Goal: Information Seeking & Learning: Learn about a topic

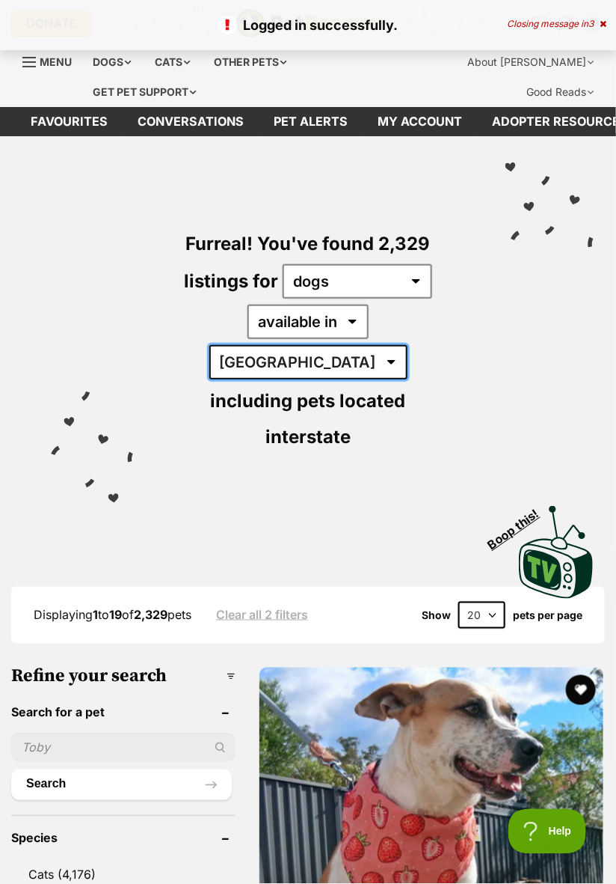
click at [379, 345] on select "Australia ACT NSW NT QLD SA TAS VIC WA" at bounding box center [308, 362] width 198 height 34
select select "VIC"
click at [319, 345] on select "Australia ACT NSW NT QLD SA TAS VIC WA" at bounding box center [308, 362] width 198 height 34
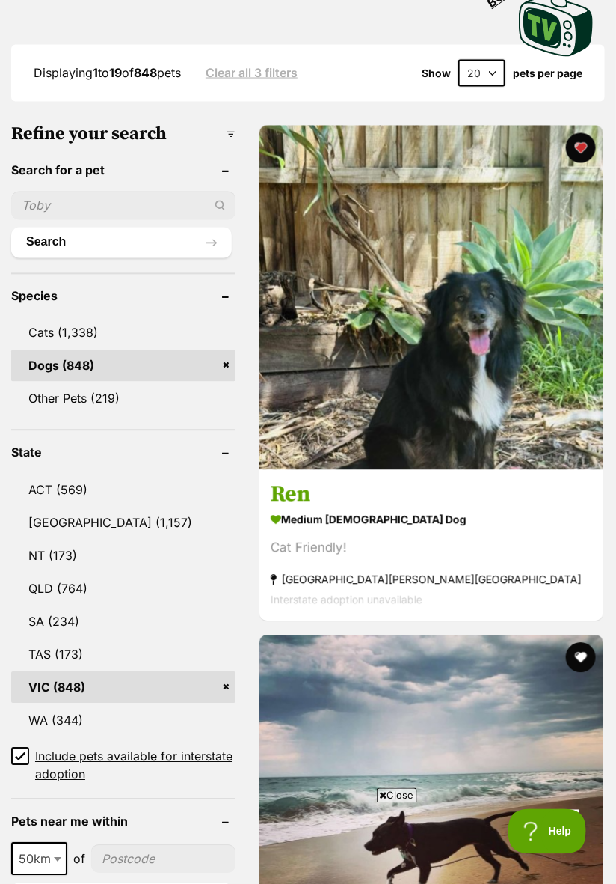
click at [22, 751] on icon at bounding box center [20, 756] width 10 height 10
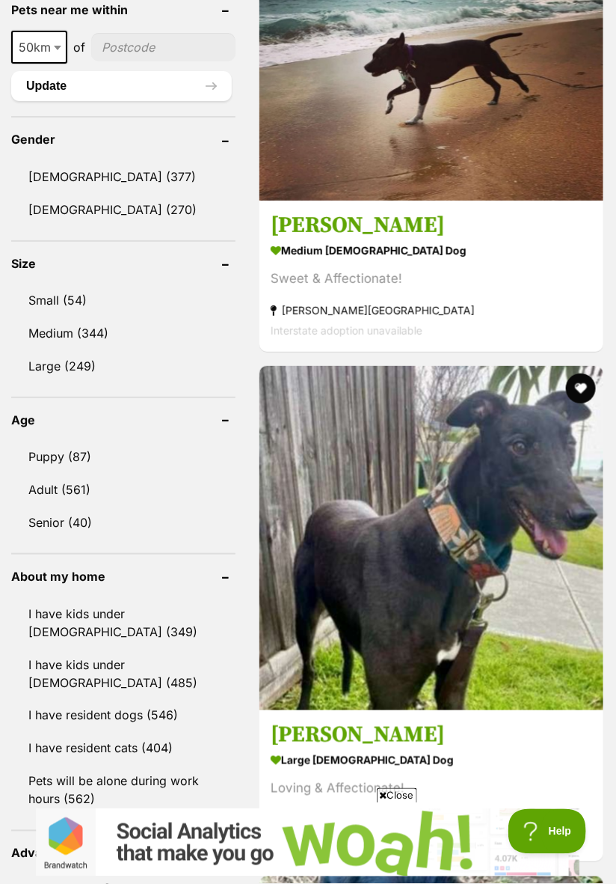
scroll to position [1257, 0]
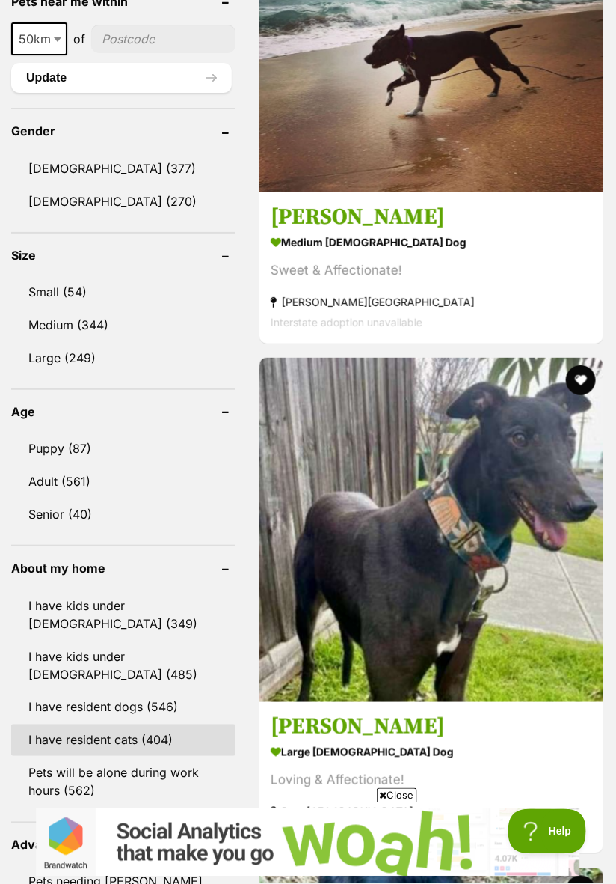
click at [138, 724] on link "I have resident cats (404)" at bounding box center [123, 739] width 224 height 31
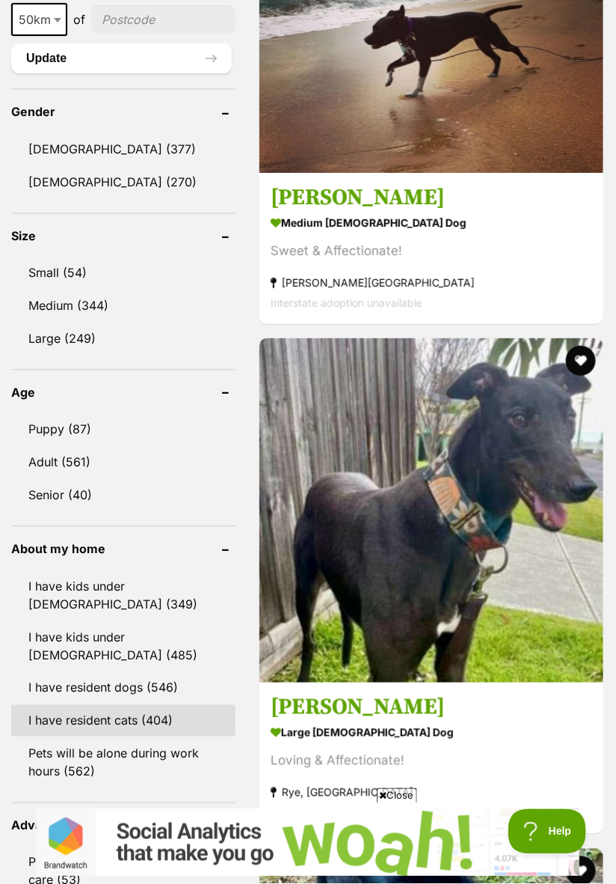
scroll to position [1305, 0]
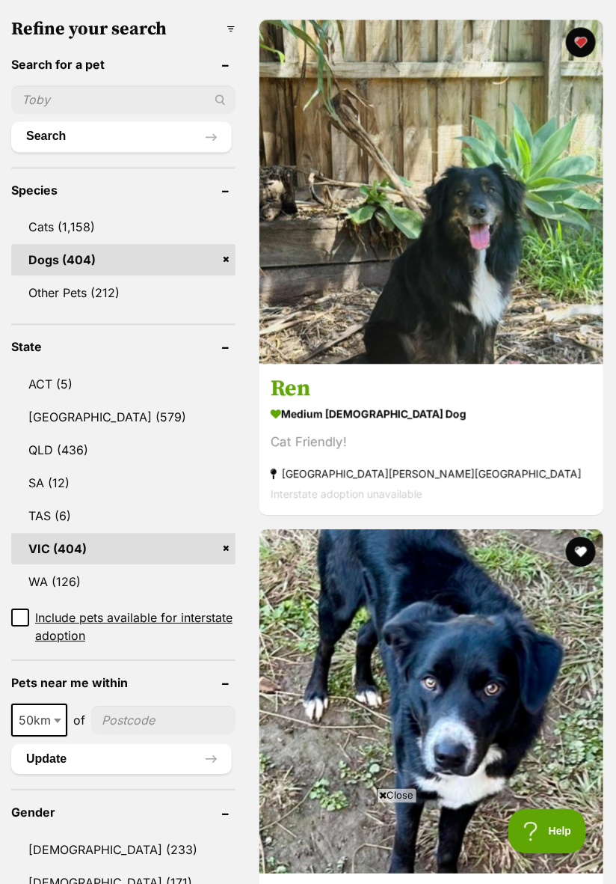
scroll to position [652, 0]
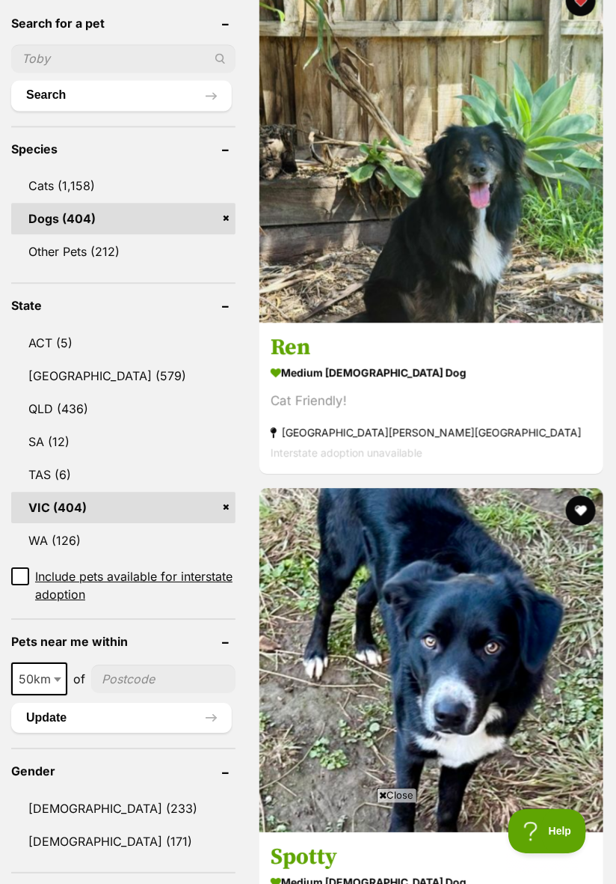
click at [52, 663] on span at bounding box center [59, 679] width 15 height 33
select select "250"
click at [155, 665] on input"] "postcode" at bounding box center [167, 679] width 137 height 28
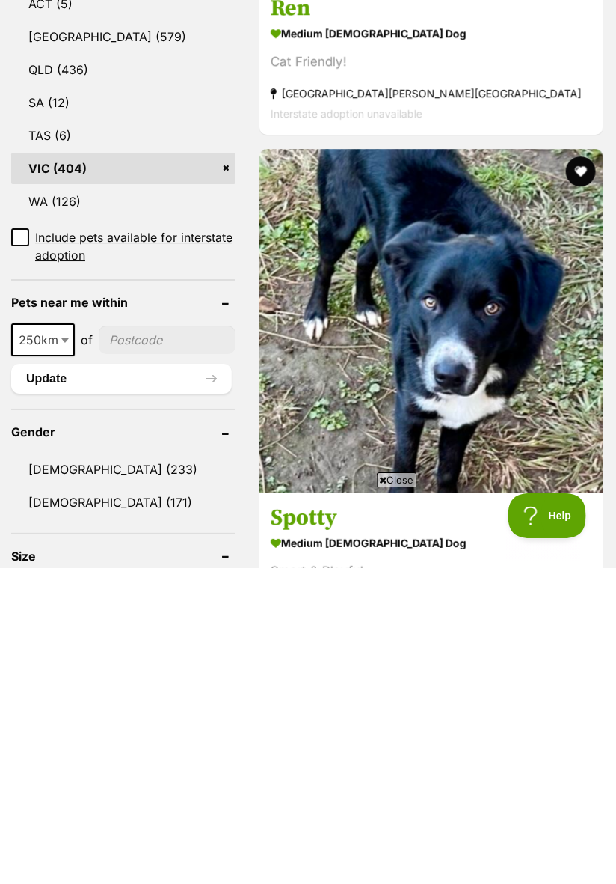
scroll to position [690, 0]
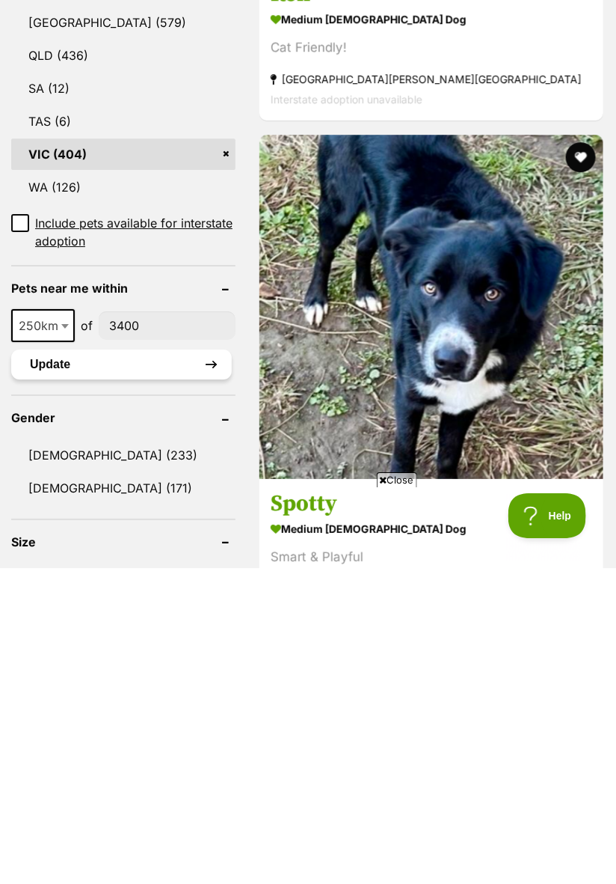
type input"] "3400"
click at [165, 665] on button "Update" at bounding box center [121, 680] width 221 height 30
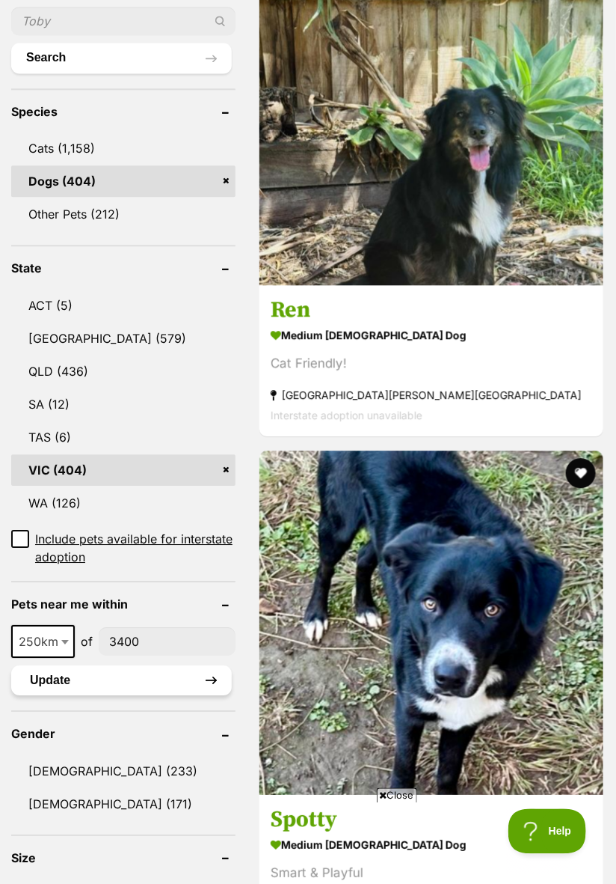
scroll to position [0, 0]
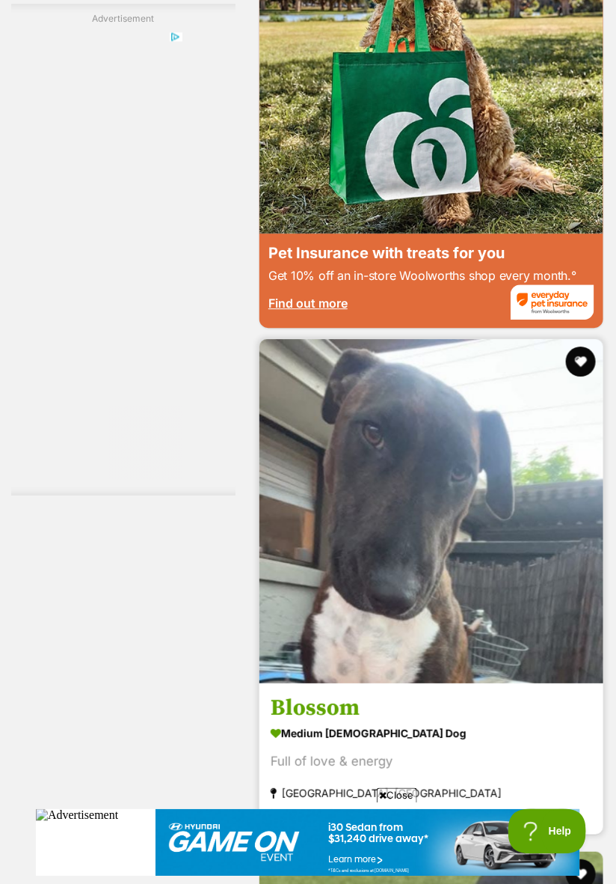
click at [548, 667] on img at bounding box center [432, 511] width 344 height 344
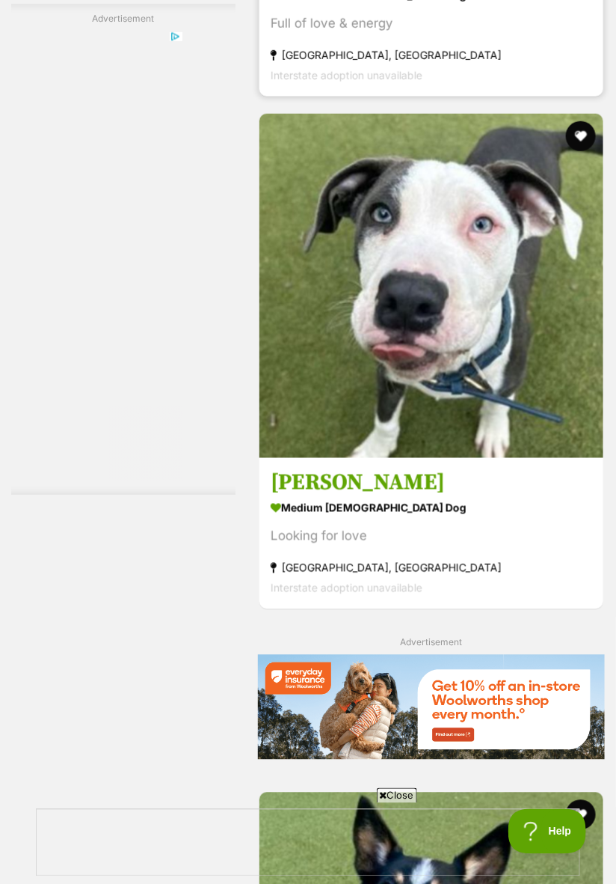
scroll to position [6797, 0]
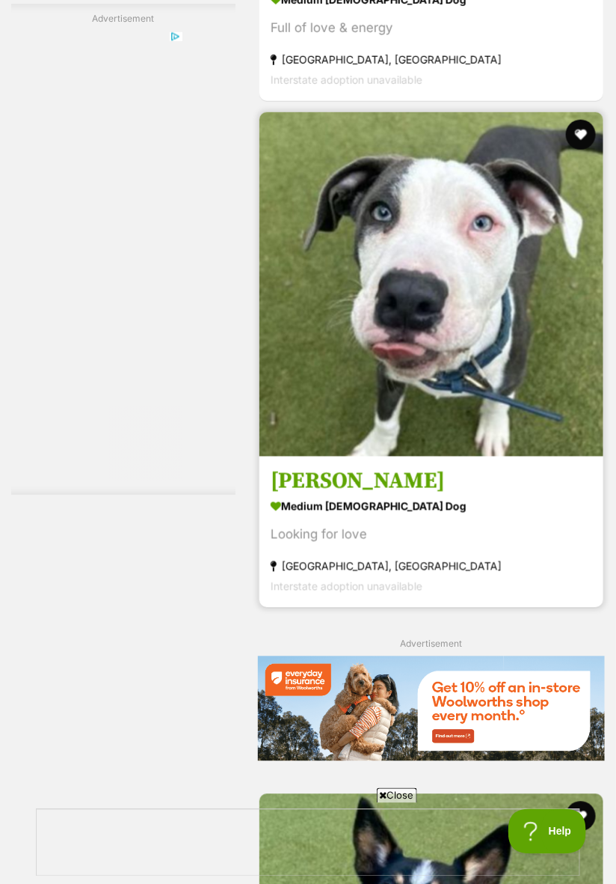
click at [530, 423] on img at bounding box center [432, 284] width 344 height 344
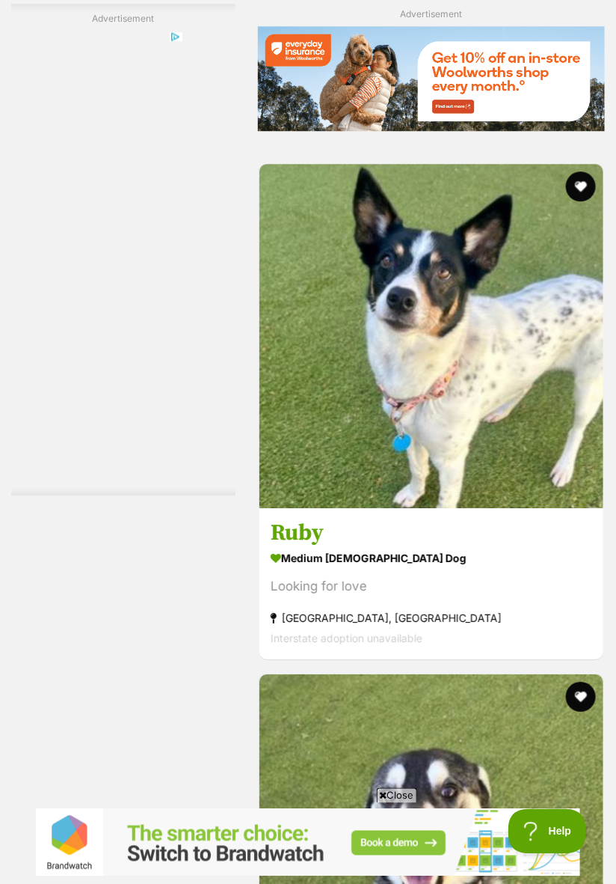
scroll to position [0, 0]
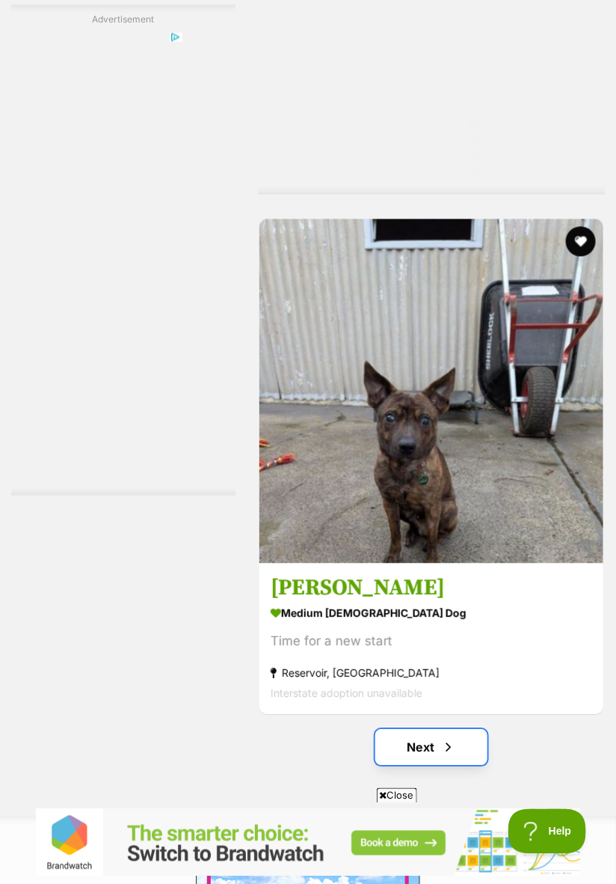
click at [447, 756] on span "Next page" at bounding box center [448, 747] width 15 height 18
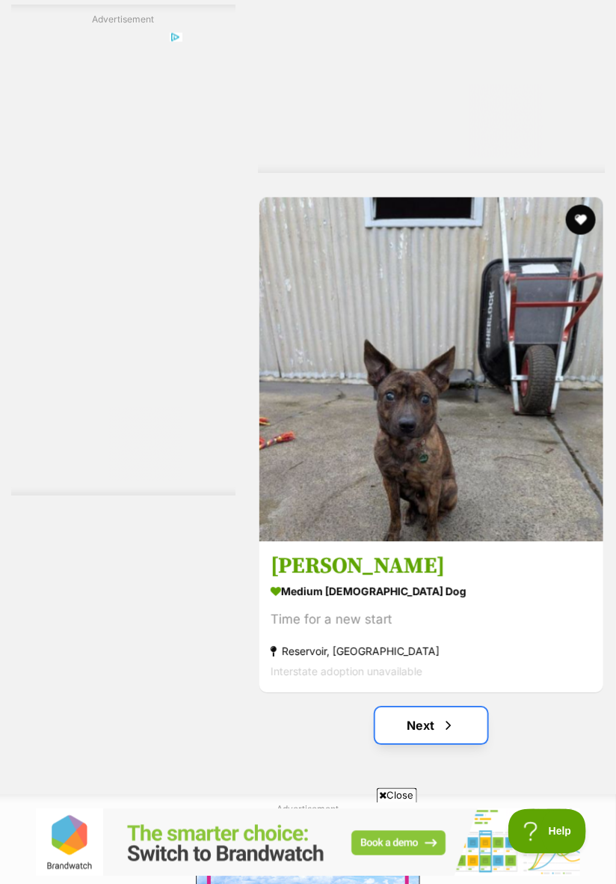
scroll to position [11004, 0]
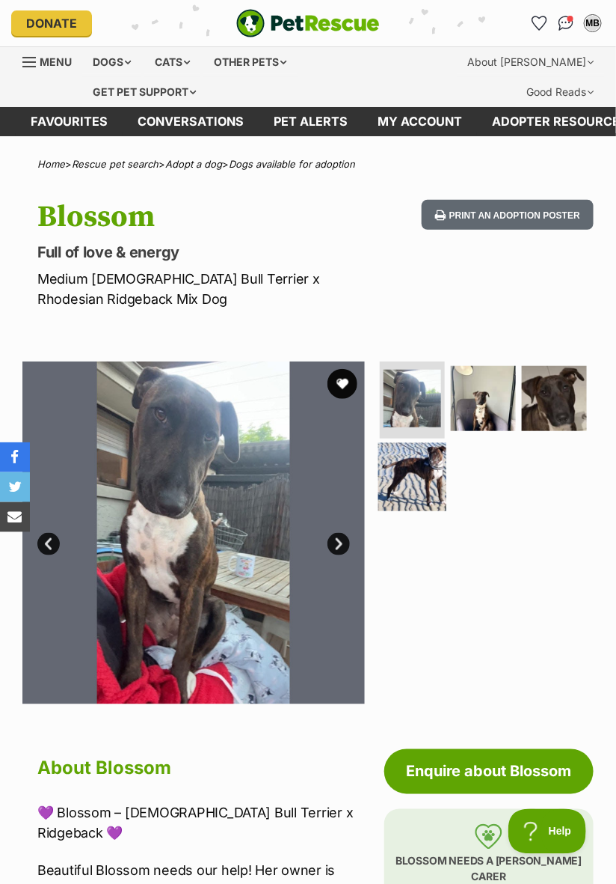
click at [422, 473] on img at bounding box center [412, 477] width 68 height 68
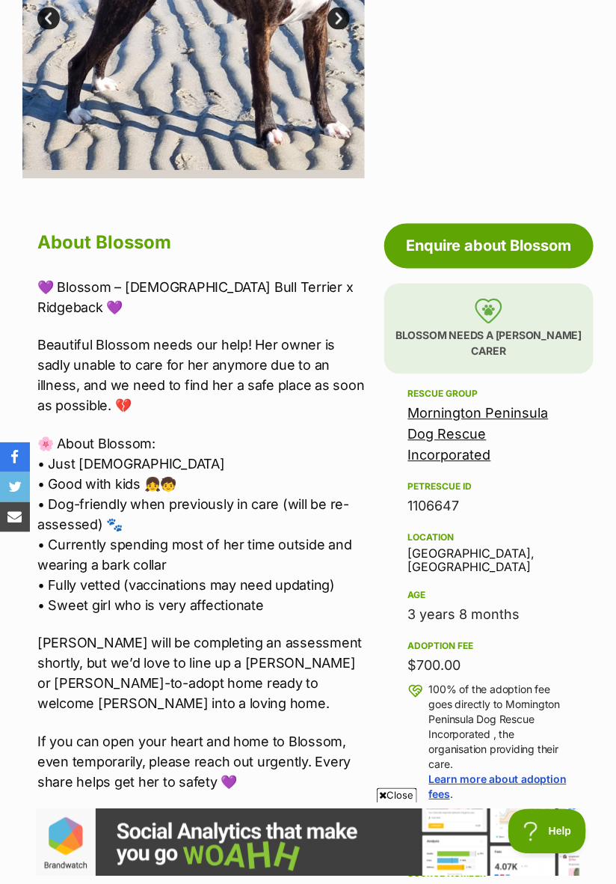
scroll to position [526, 0]
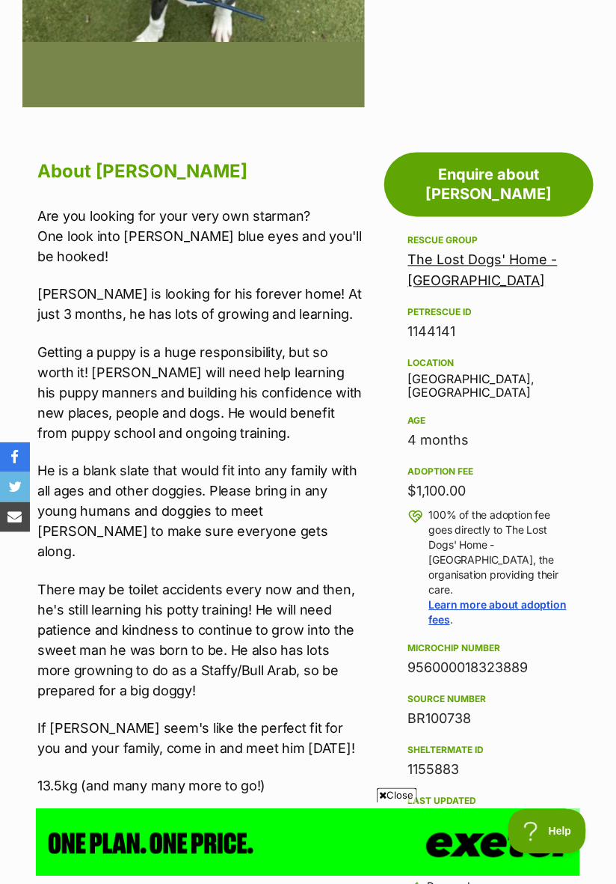
scroll to position [598, 0]
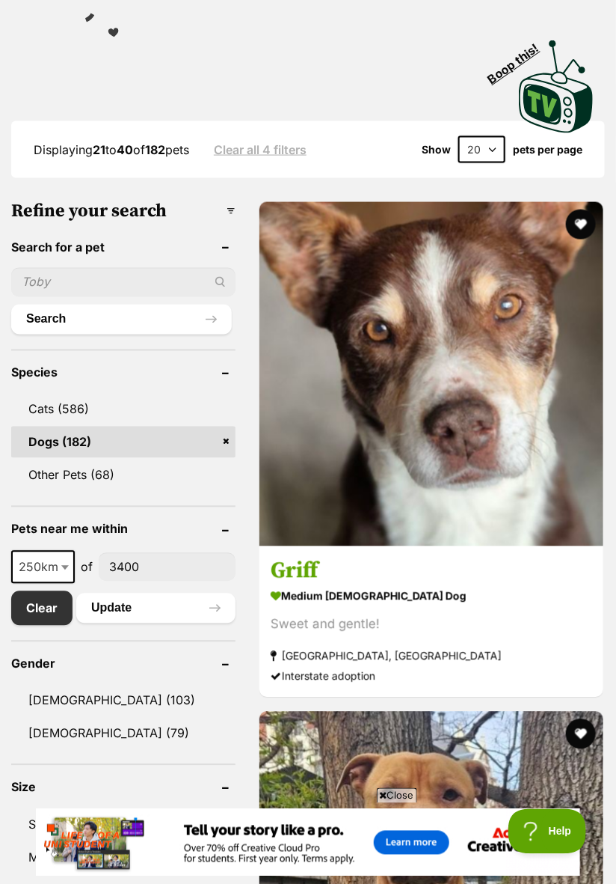
scroll to position [387, 0]
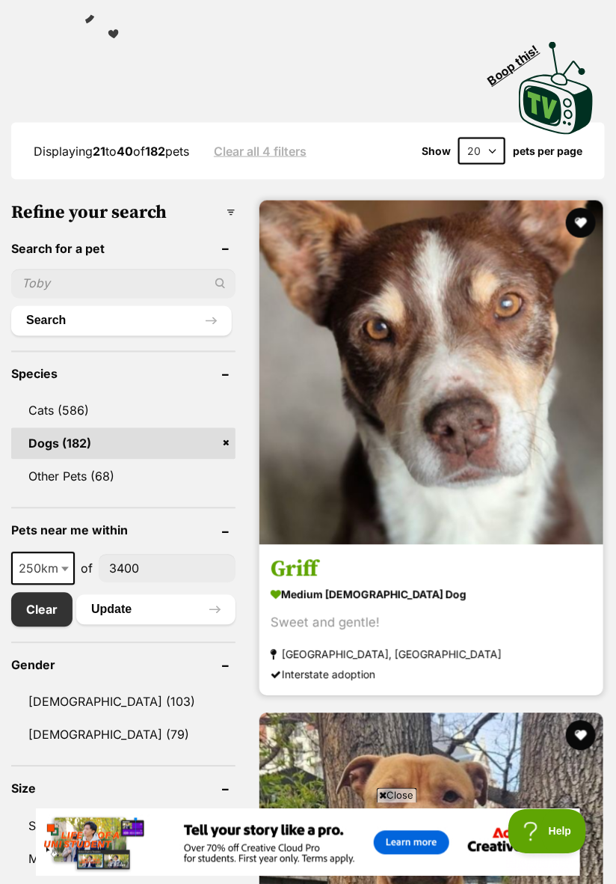
click at [511, 530] on img at bounding box center [432, 372] width 344 height 344
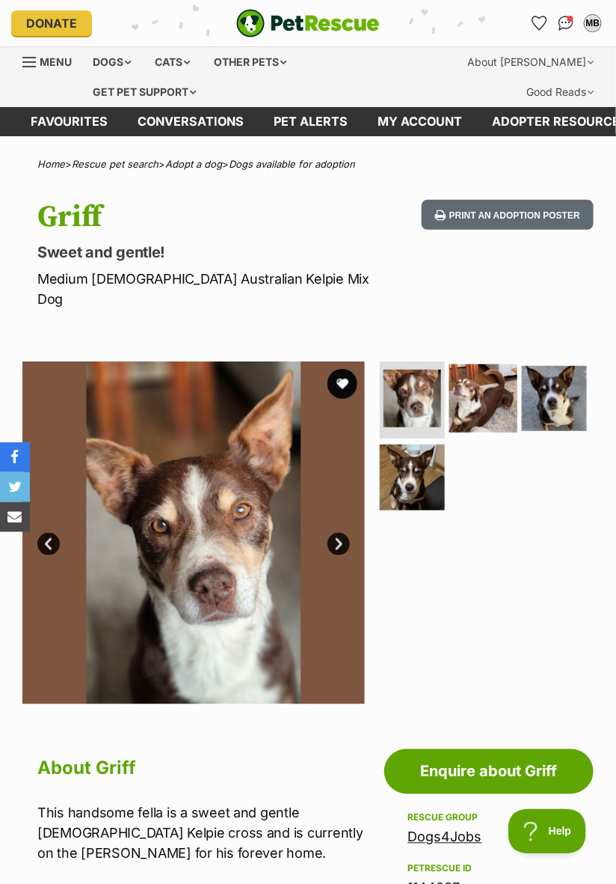
click at [480, 371] on img at bounding box center [484, 398] width 68 height 68
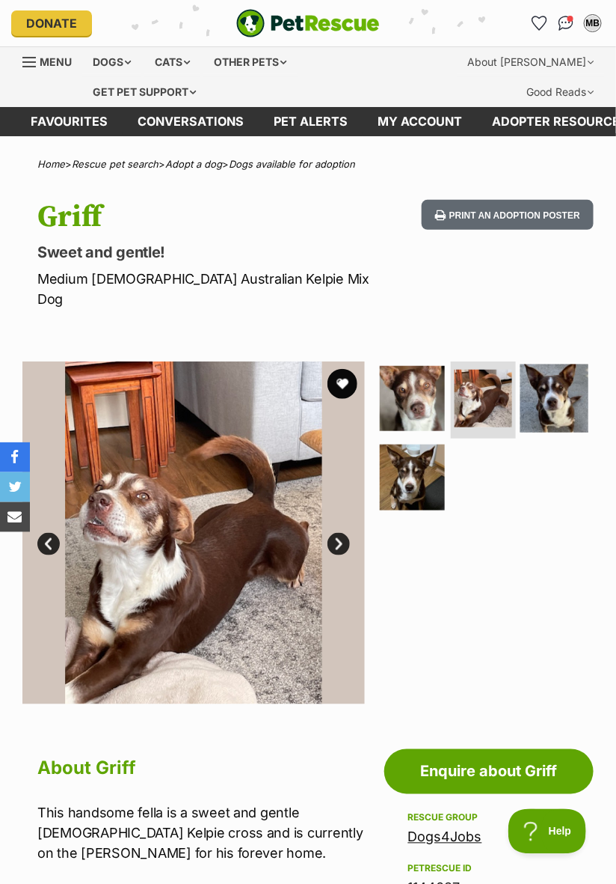
click at [562, 372] on img at bounding box center [555, 398] width 68 height 68
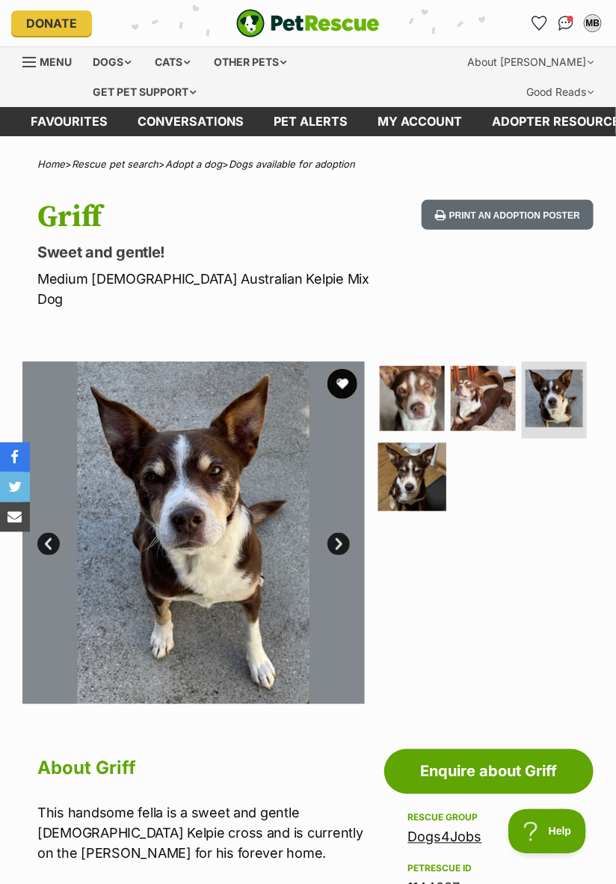
click at [419, 467] on img at bounding box center [412, 477] width 68 height 68
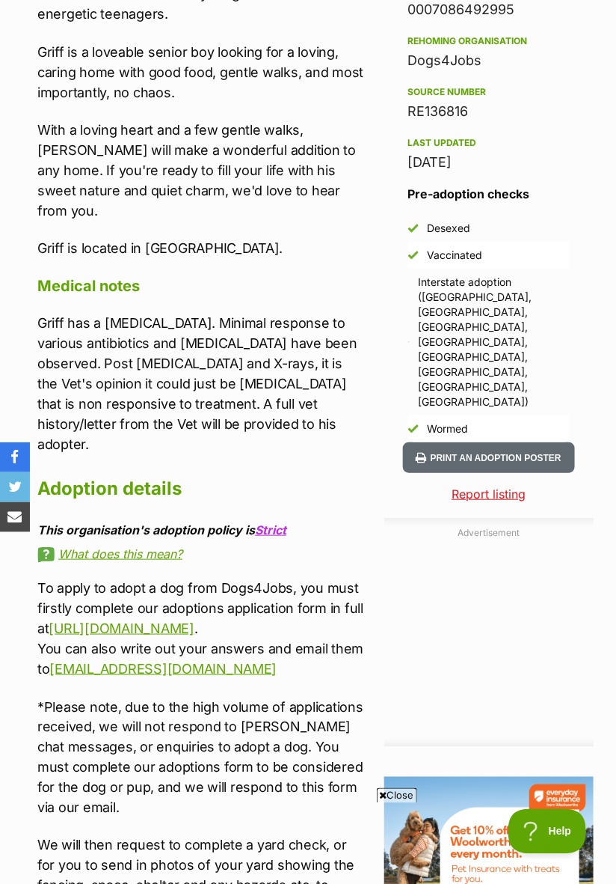
scroll to position [1237, 0]
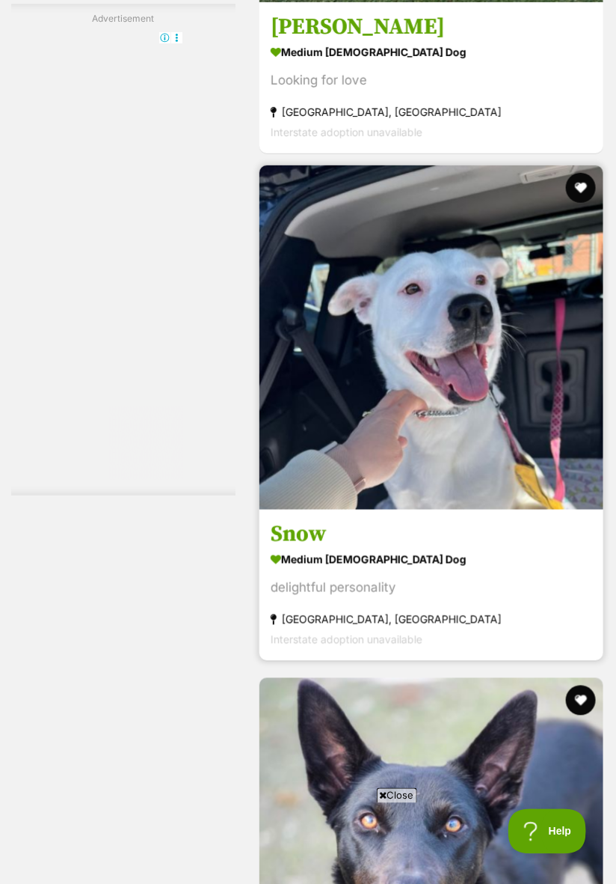
click at [504, 501] on img at bounding box center [432, 337] width 344 height 344
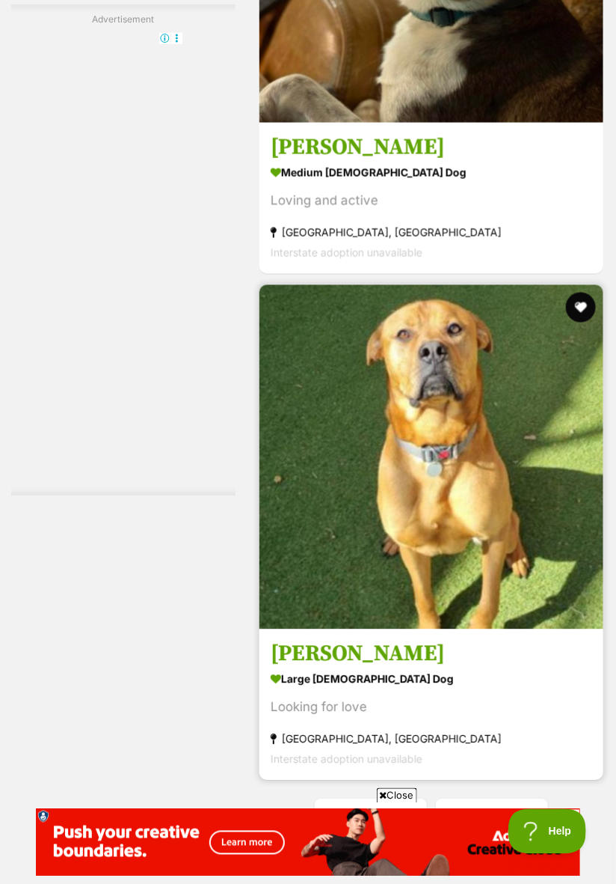
click at [524, 607] on img at bounding box center [432, 457] width 344 height 344
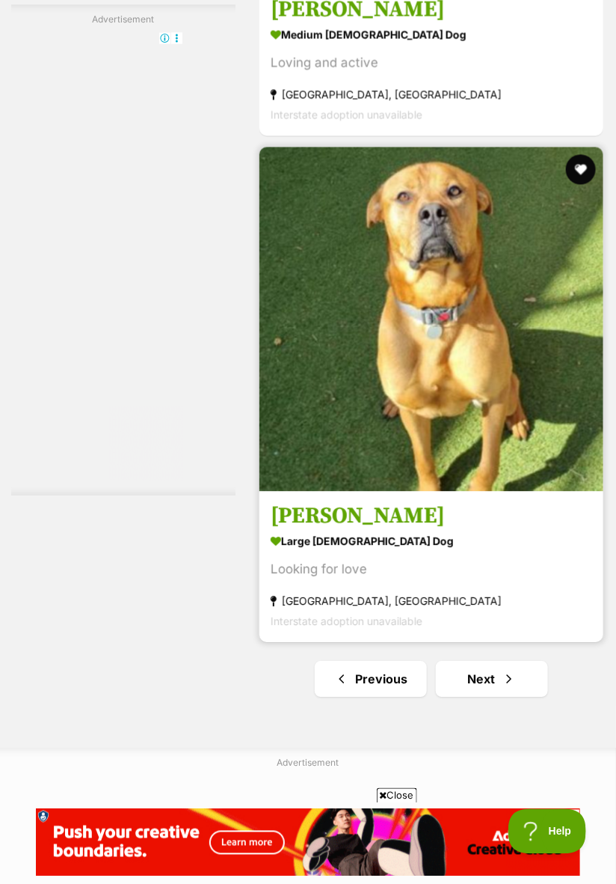
scroll to position [11091, 0]
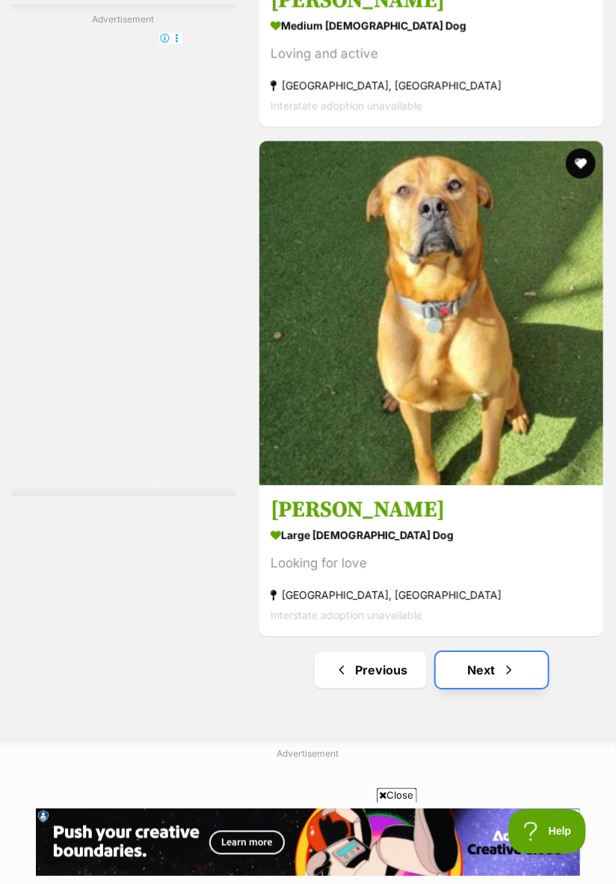
click at [509, 679] on span "Next page" at bounding box center [509, 670] width 15 height 18
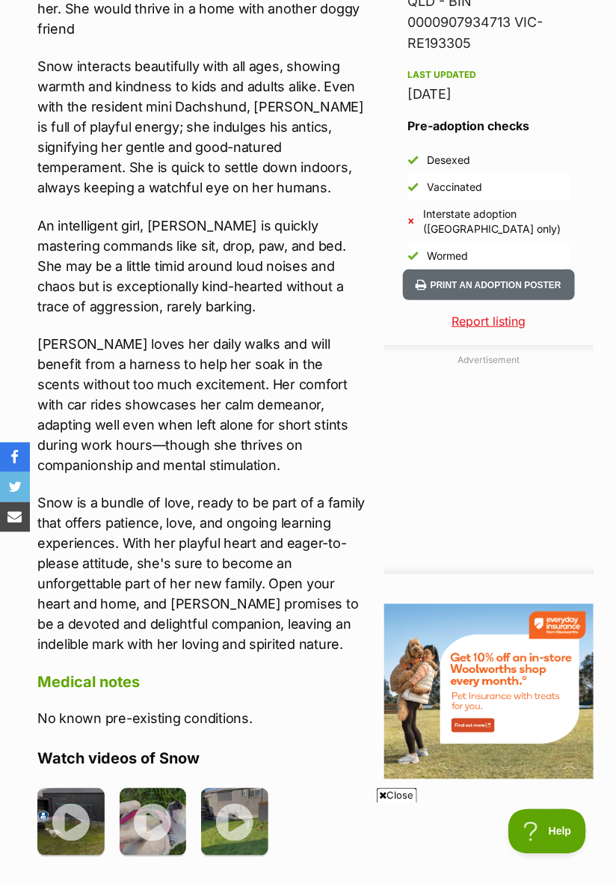
scroll to position [1243, 0]
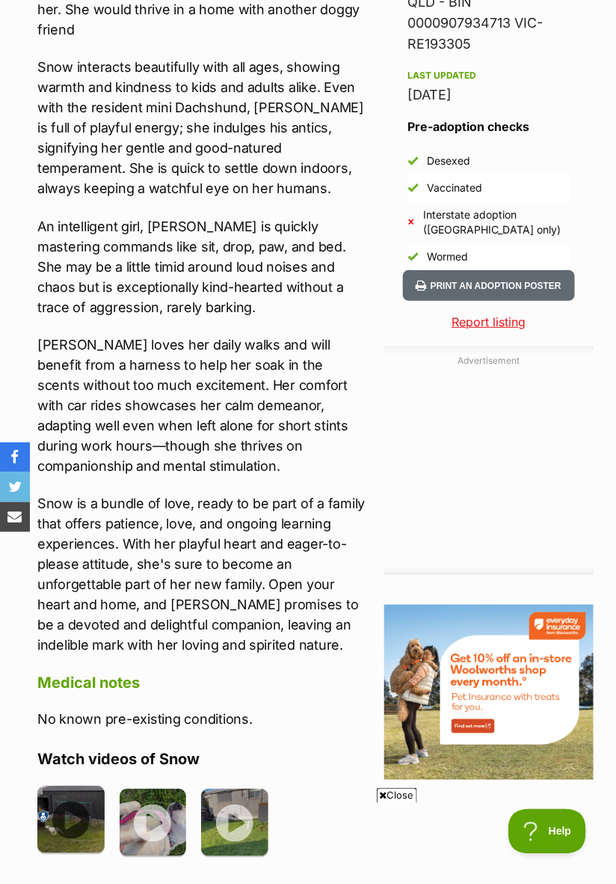
click at [70, 811] on img at bounding box center [70, 819] width 67 height 67
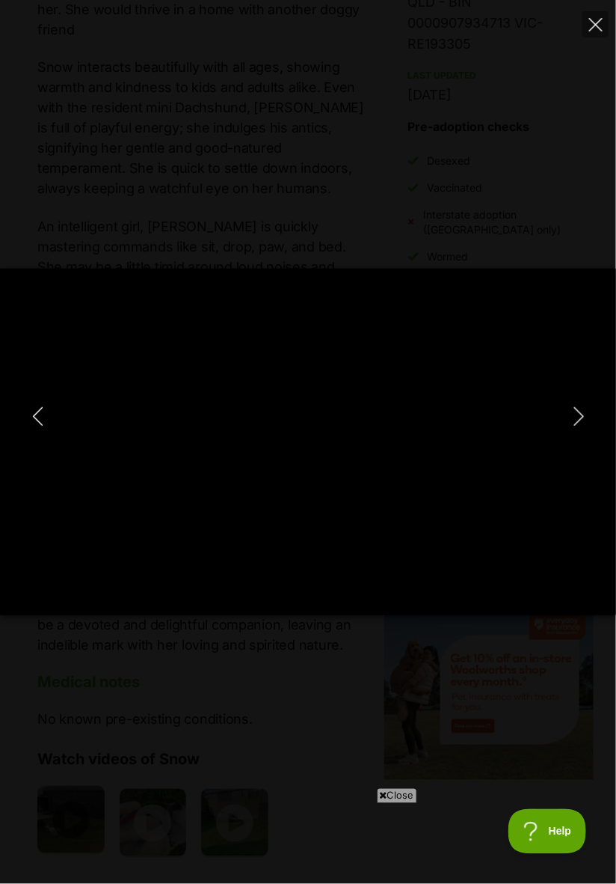
scroll to position [0, 0]
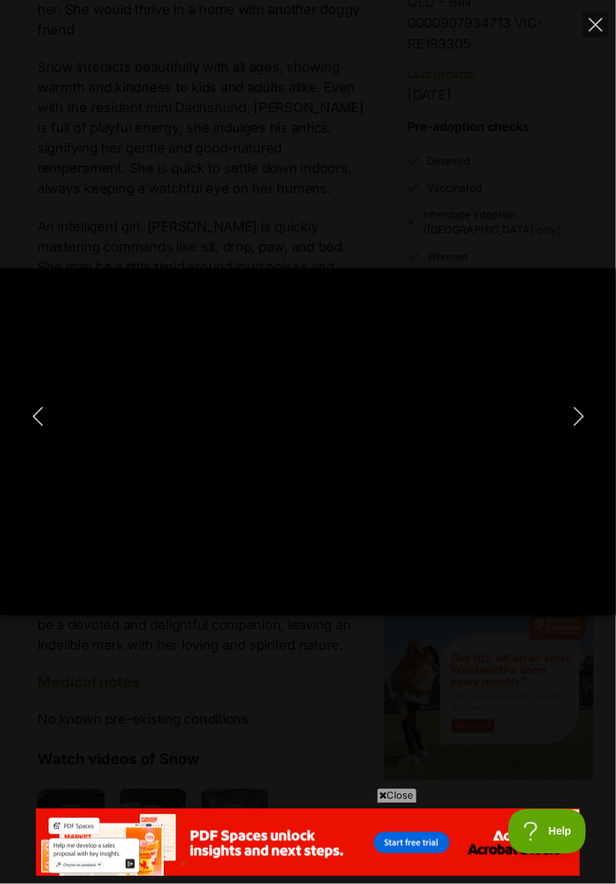
click at [579, 435] on button "Next" at bounding box center [579, 415] width 30 height 37
type input "12.13"
type input "5.8"
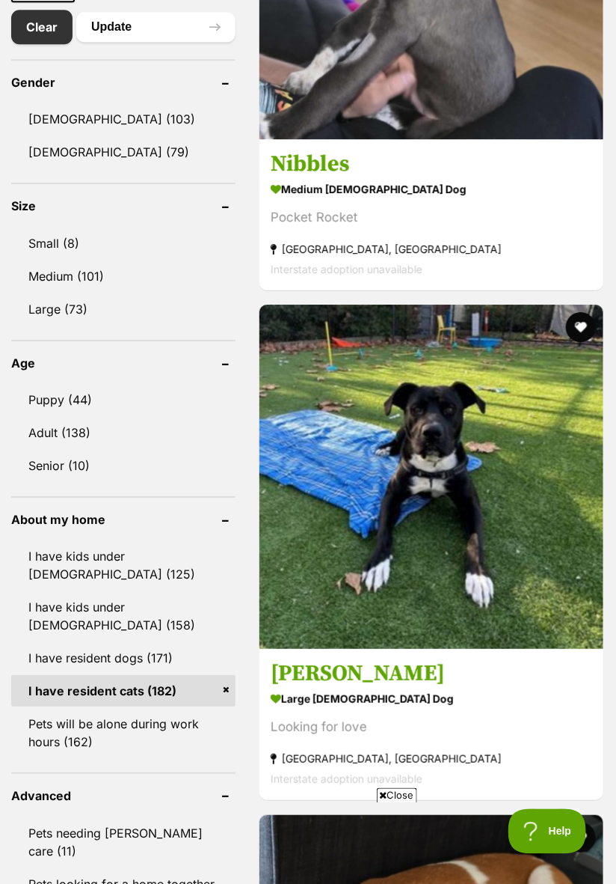
scroll to position [973, 0]
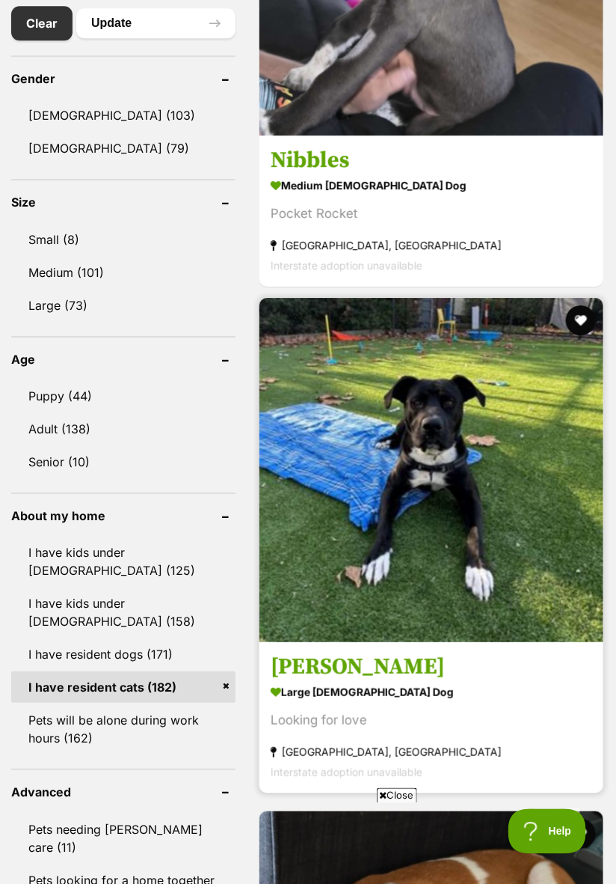
click at [529, 613] on img at bounding box center [432, 470] width 344 height 344
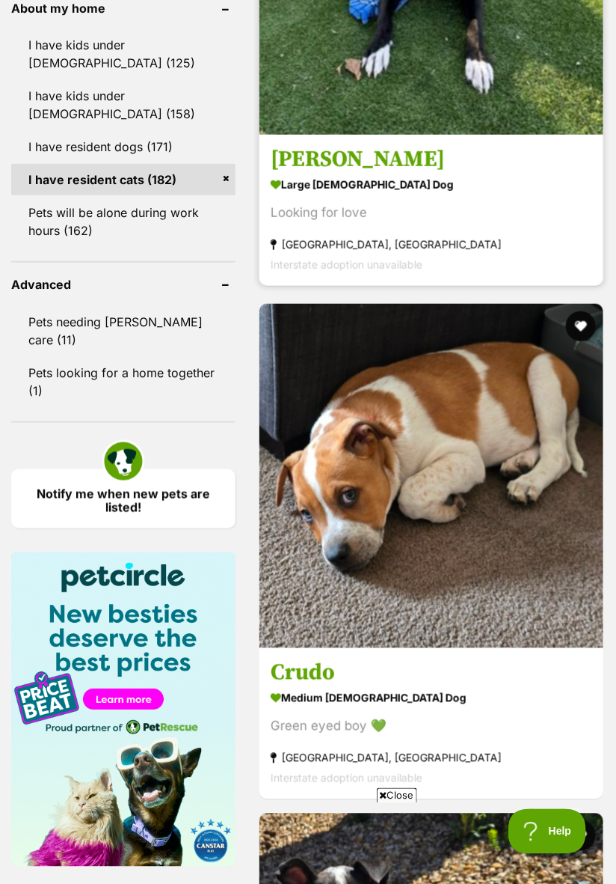
scroll to position [1481, 0]
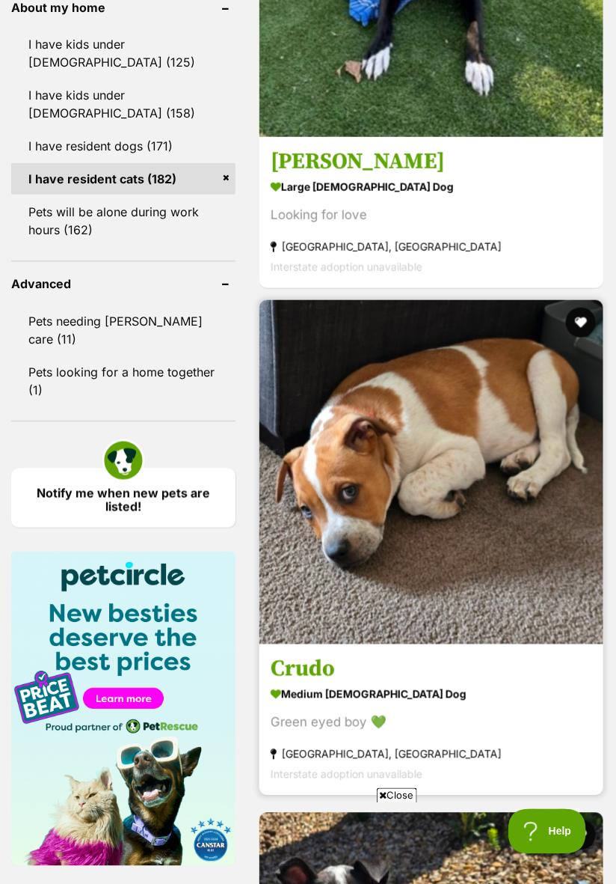
click at [545, 631] on img at bounding box center [432, 472] width 344 height 344
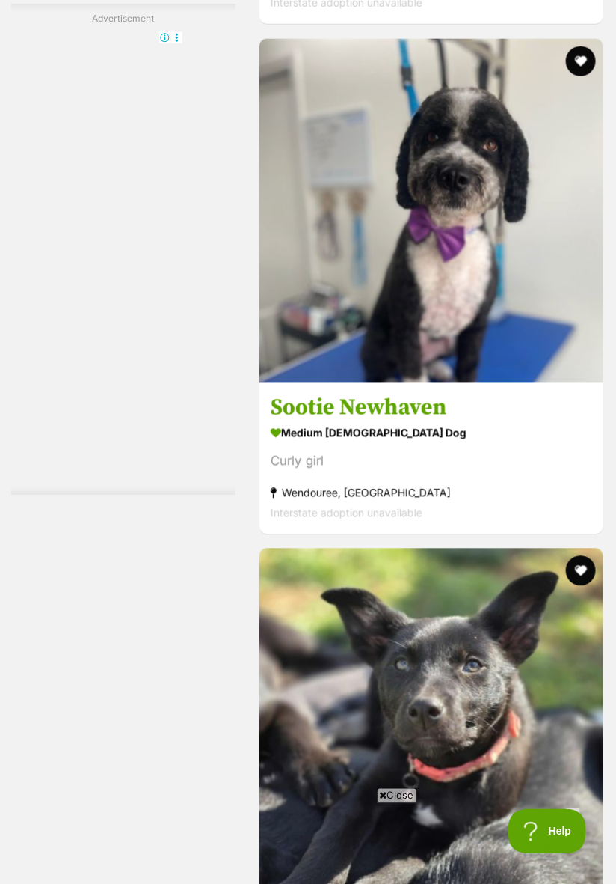
scroll to position [8299, 0]
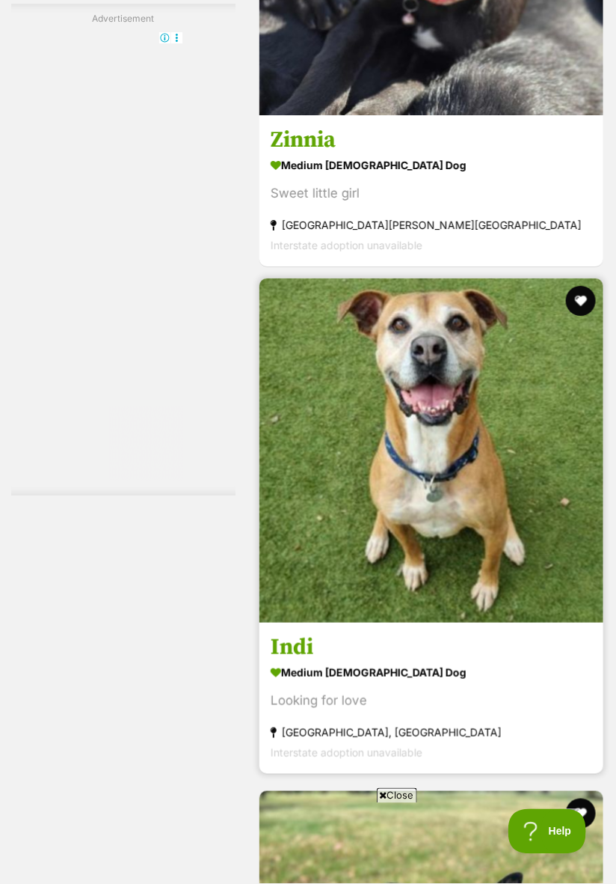
click at [549, 607] on img at bounding box center [432, 450] width 344 height 344
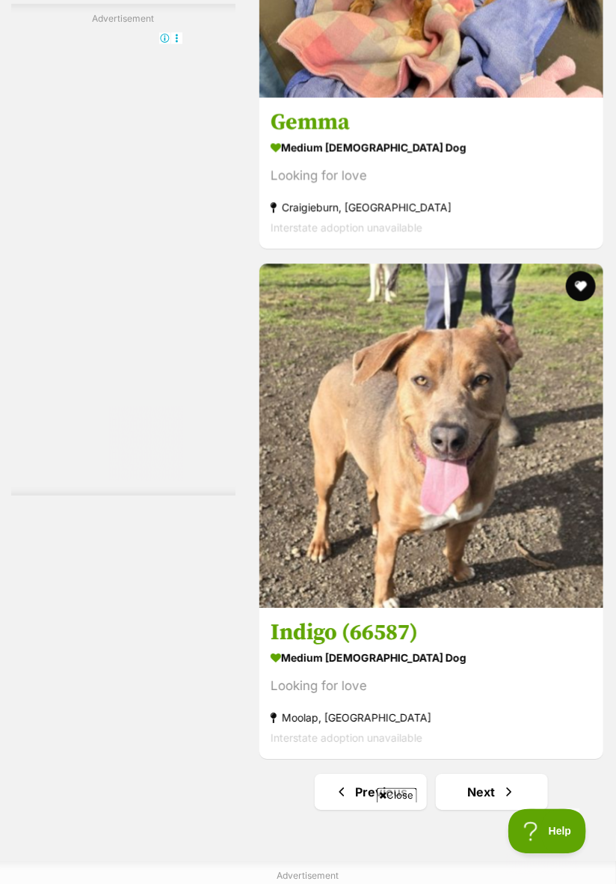
scroll to position [11146, 0]
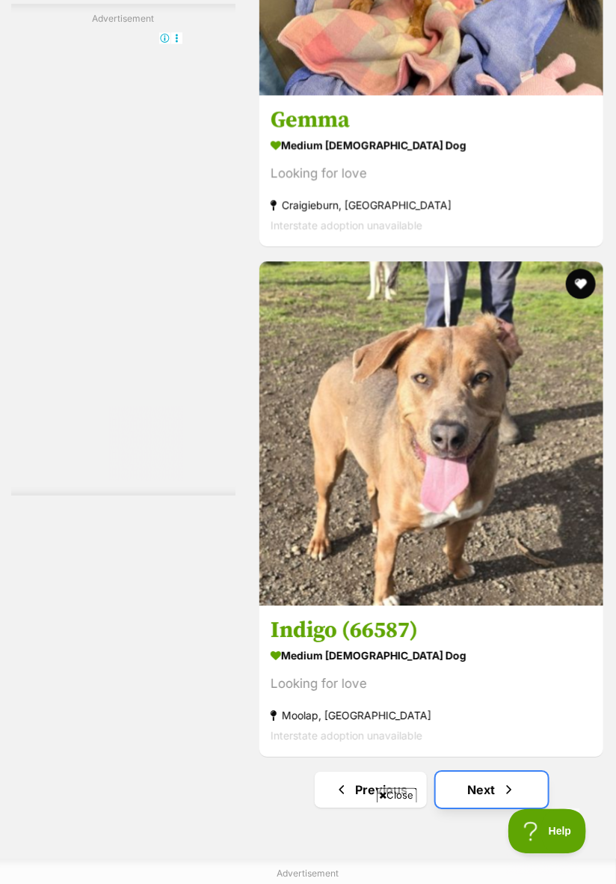
click at [503, 798] on span "Next page" at bounding box center [509, 789] width 15 height 18
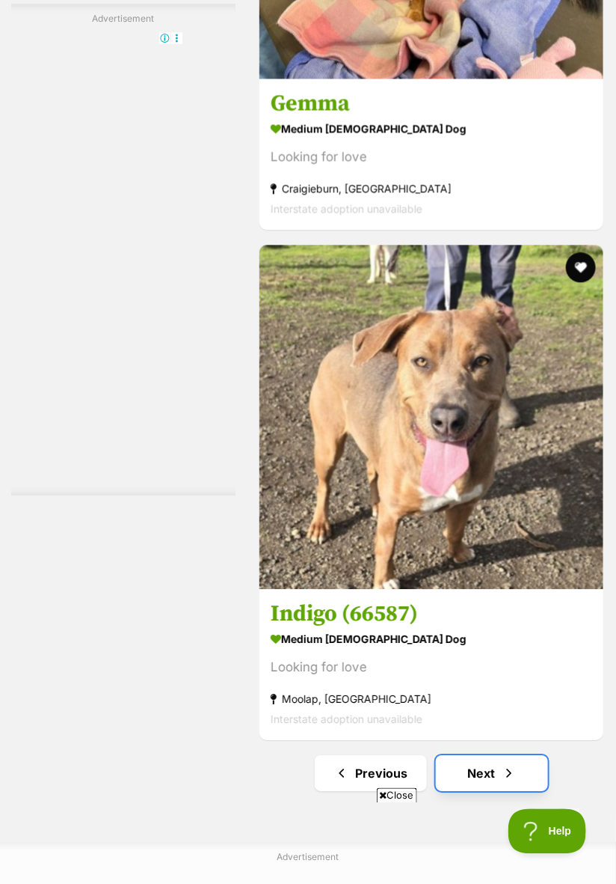
scroll to position [11194, 0]
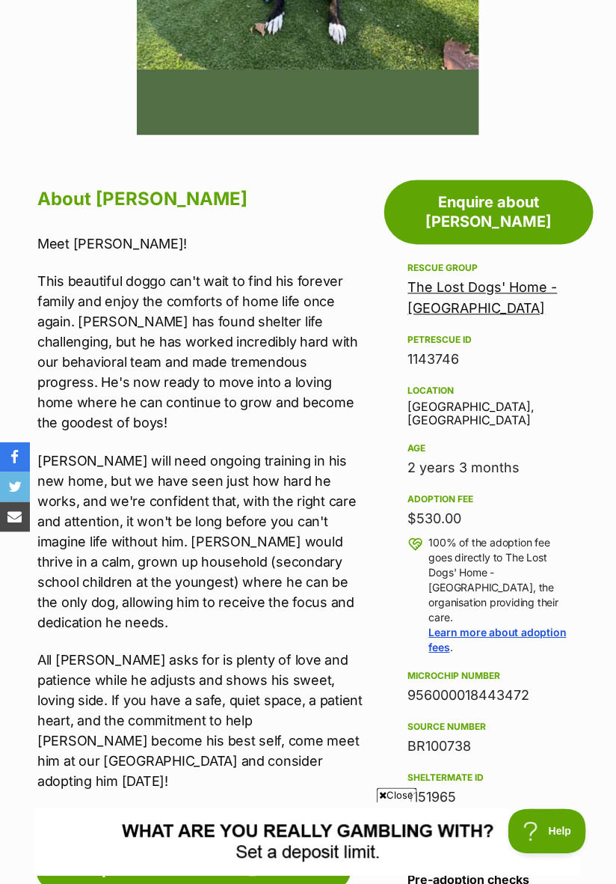
scroll to position [569, 0]
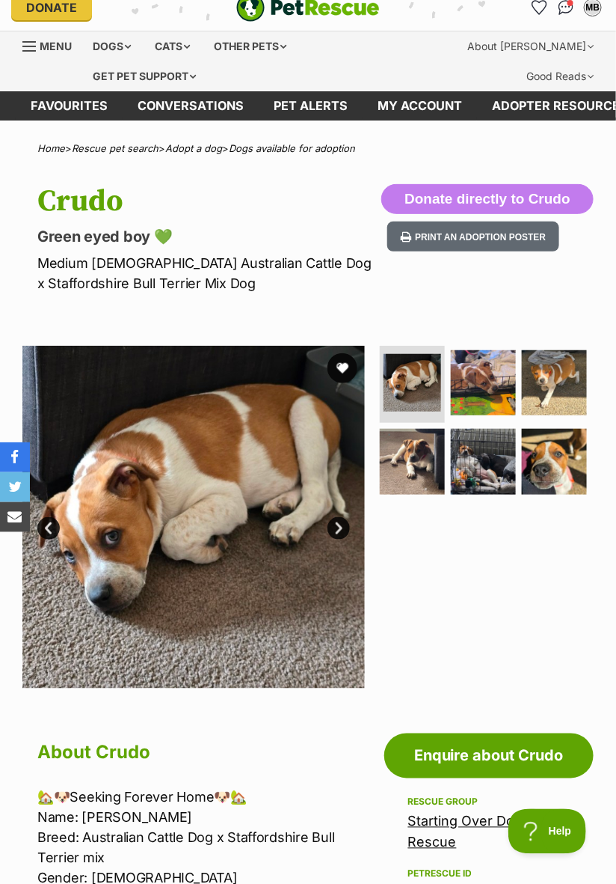
scroll to position [13, 0]
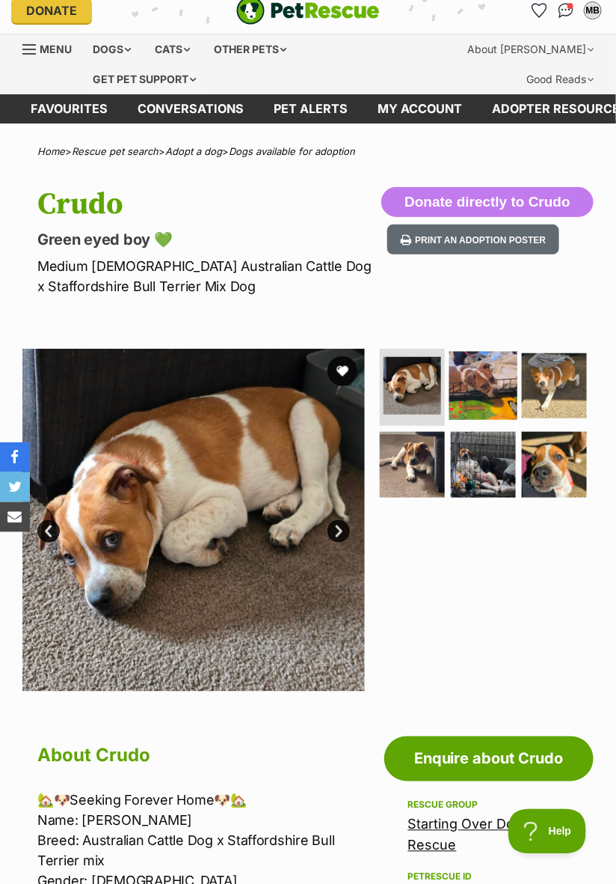
click at [482, 394] on img at bounding box center [484, 385] width 68 height 68
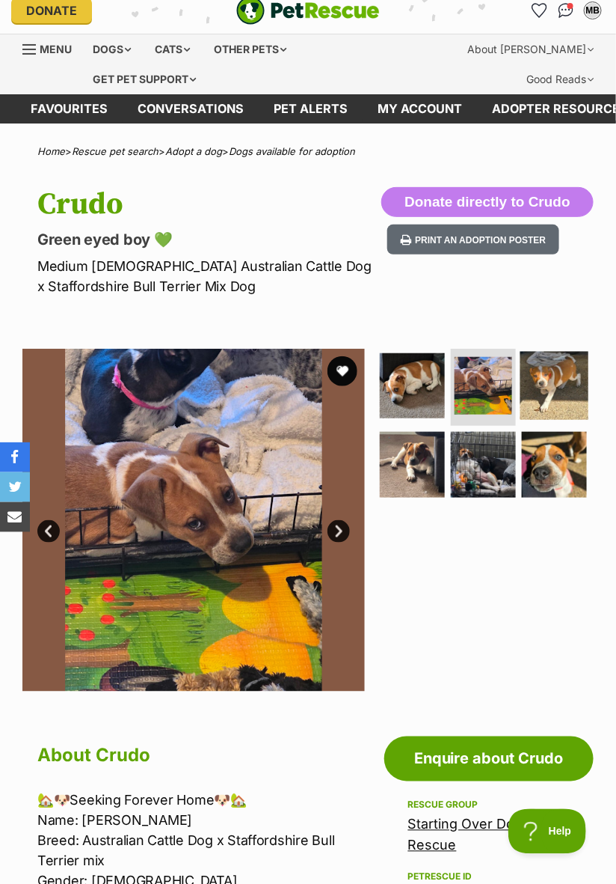
click at [550, 396] on img at bounding box center [555, 385] width 68 height 68
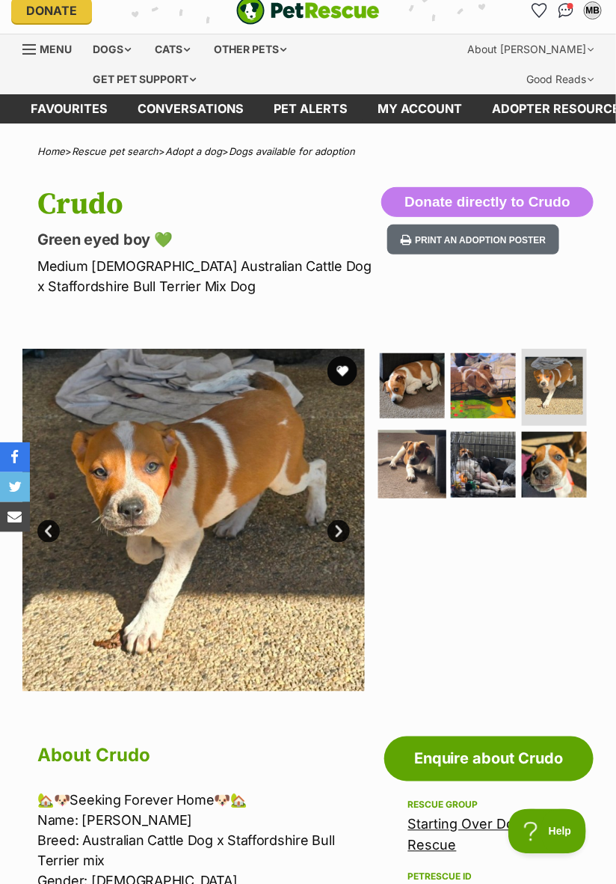
click at [423, 465] on img at bounding box center [412, 464] width 68 height 68
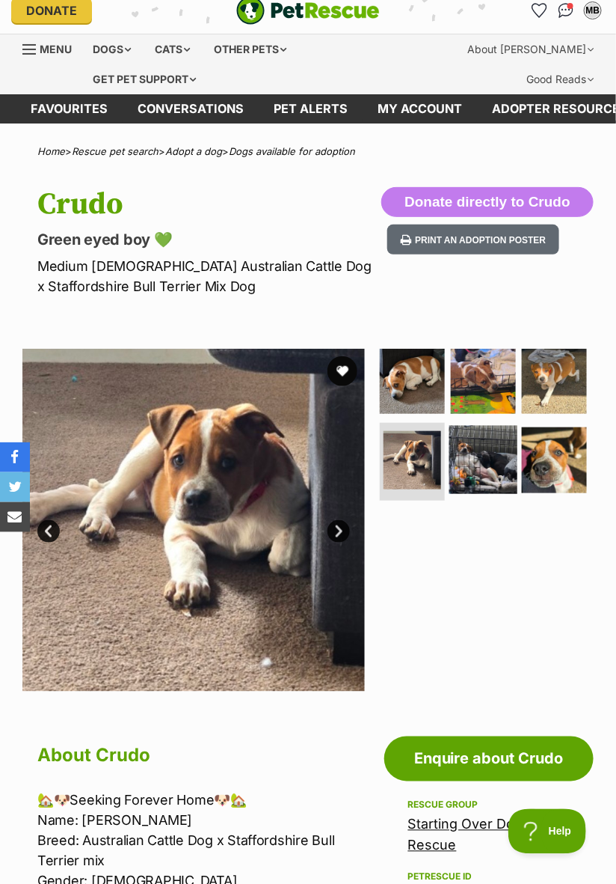
click at [485, 459] on img at bounding box center [484, 460] width 68 height 68
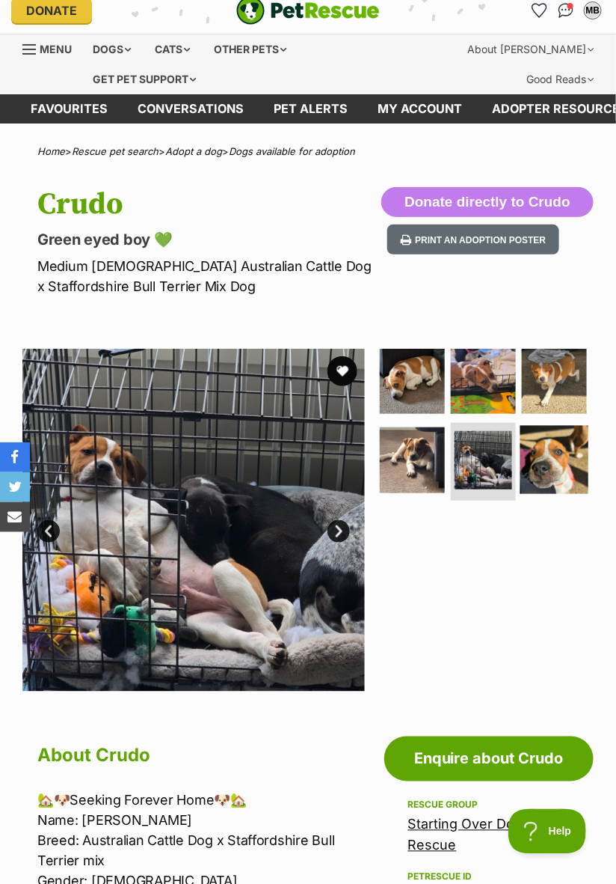
click at [555, 462] on img at bounding box center [555, 460] width 68 height 68
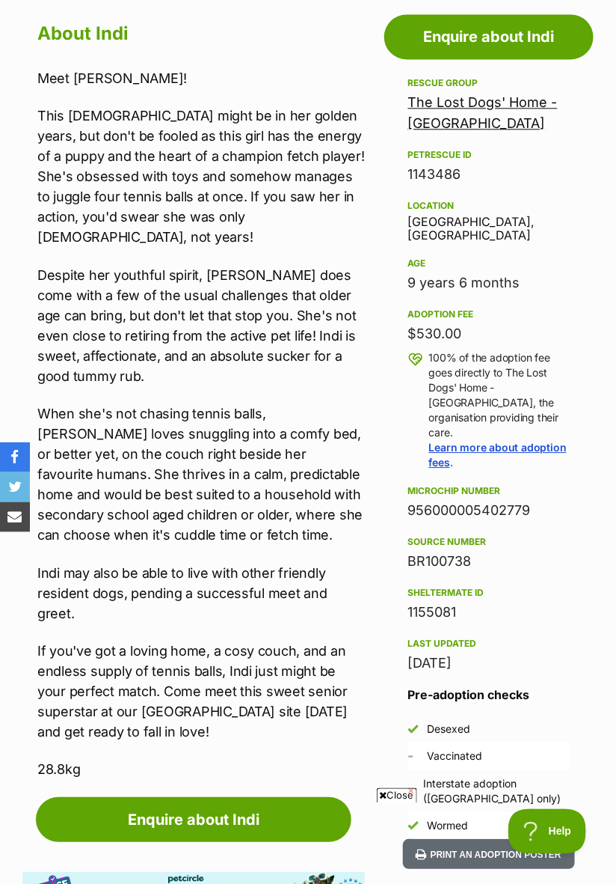
scroll to position [735, 0]
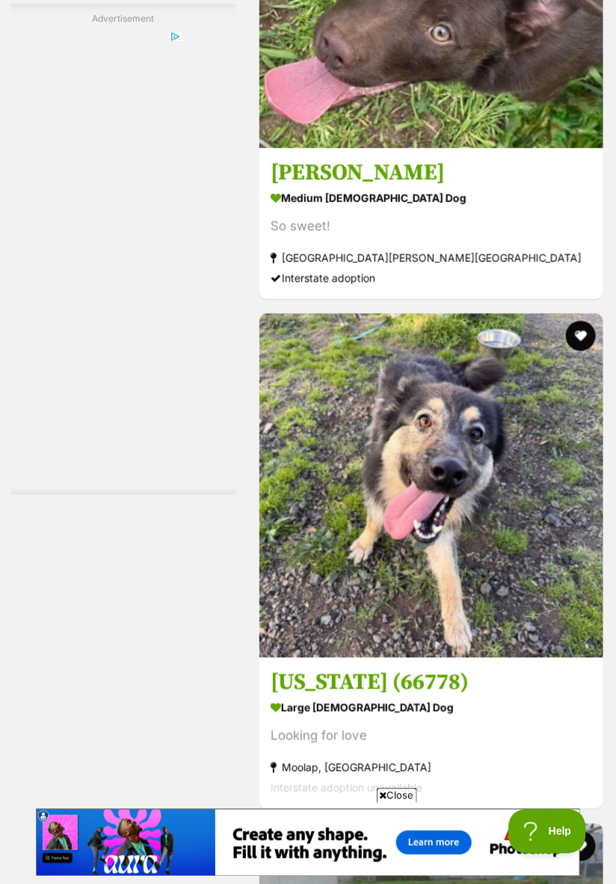
scroll to position [4108, 0]
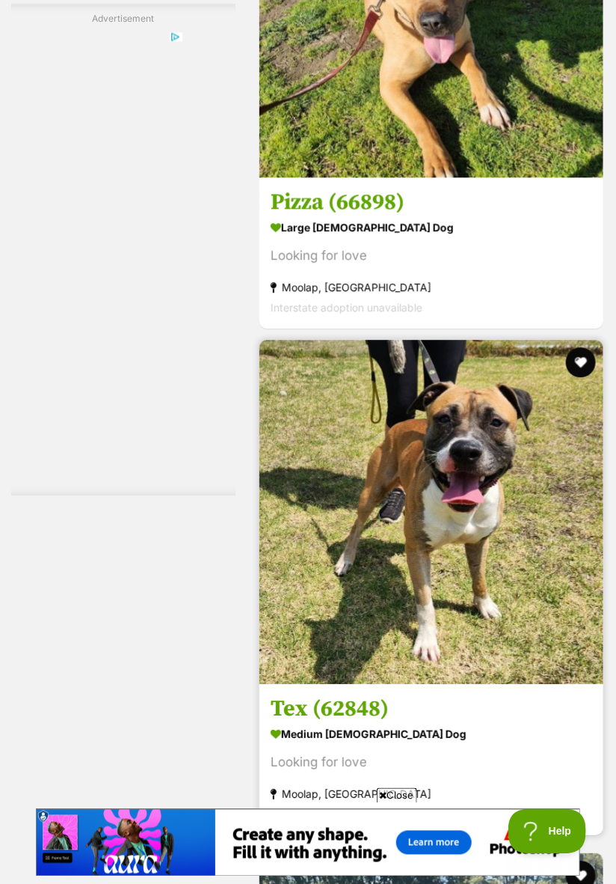
click at [562, 678] on img at bounding box center [432, 512] width 344 height 344
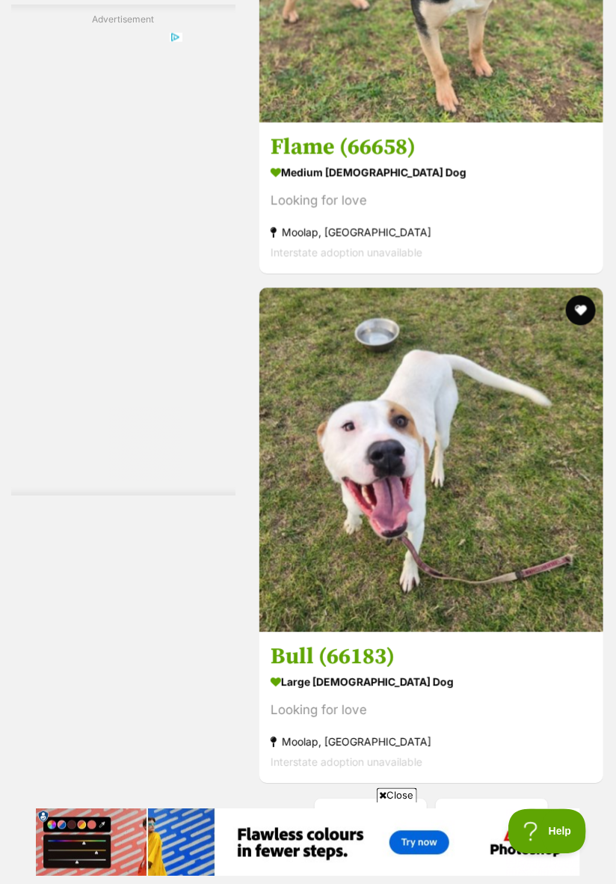
scroll to position [10970, 0]
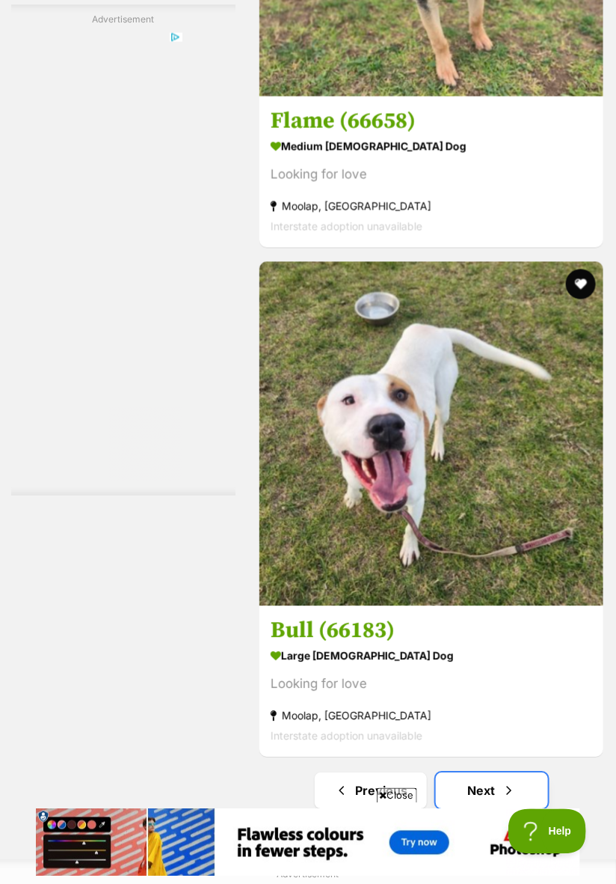
click at [509, 799] on span "Next page" at bounding box center [509, 791] width 15 height 18
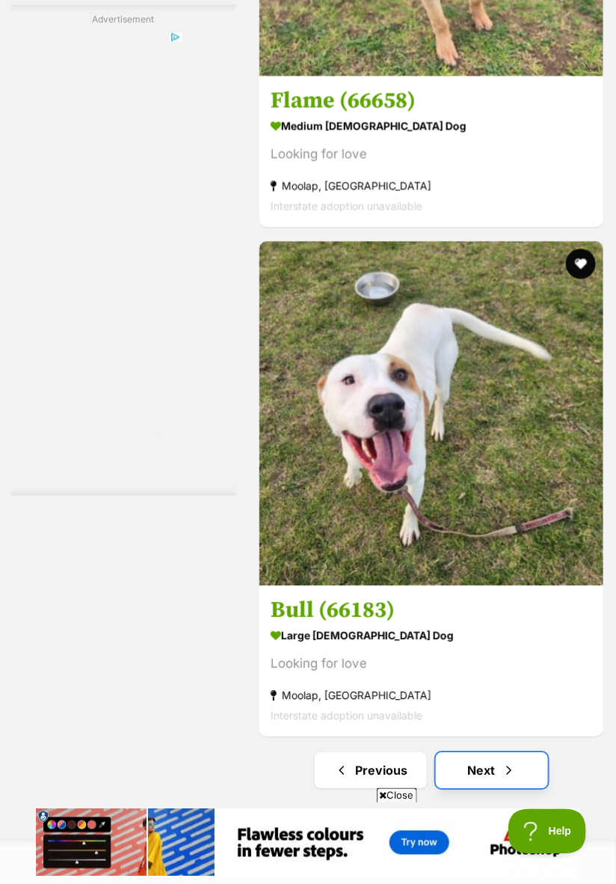
scroll to position [11018, 0]
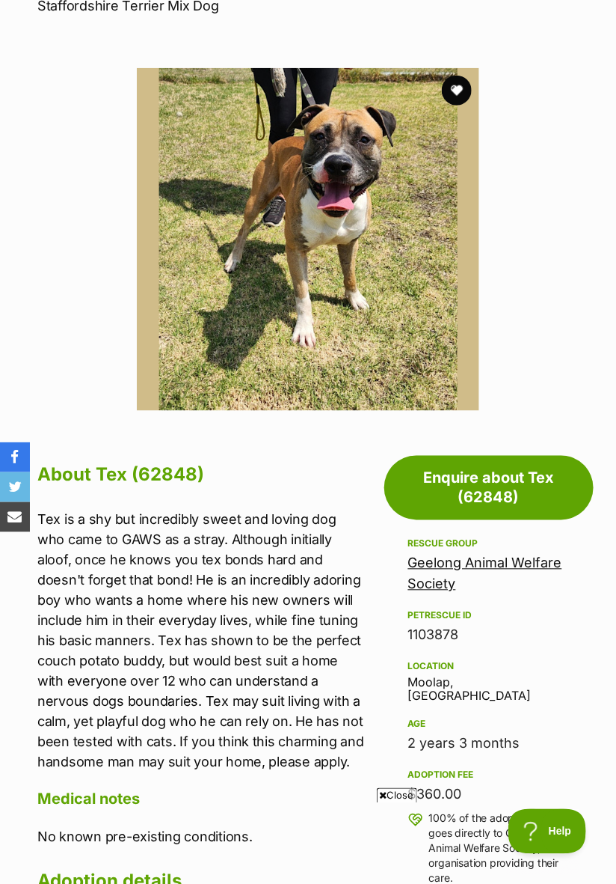
scroll to position [295, 0]
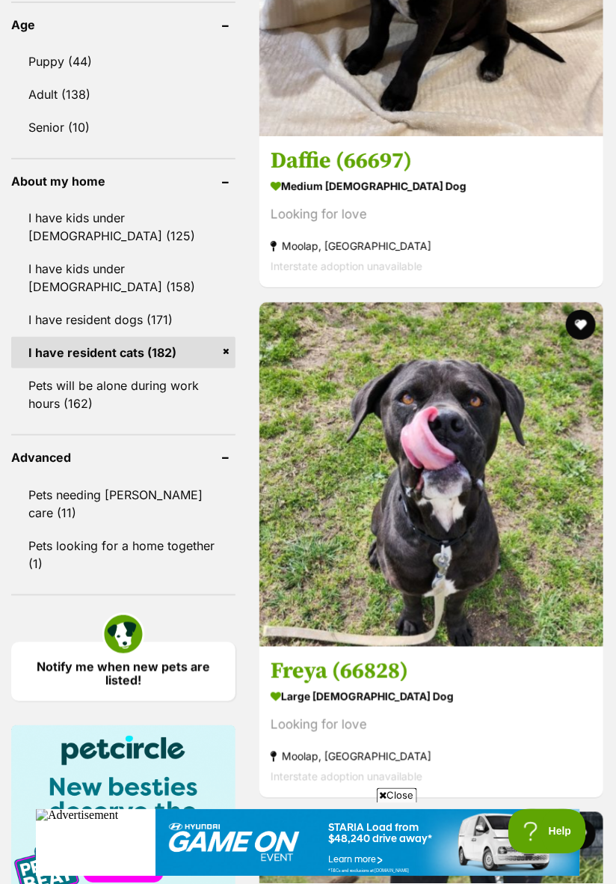
scroll to position [1312, 0]
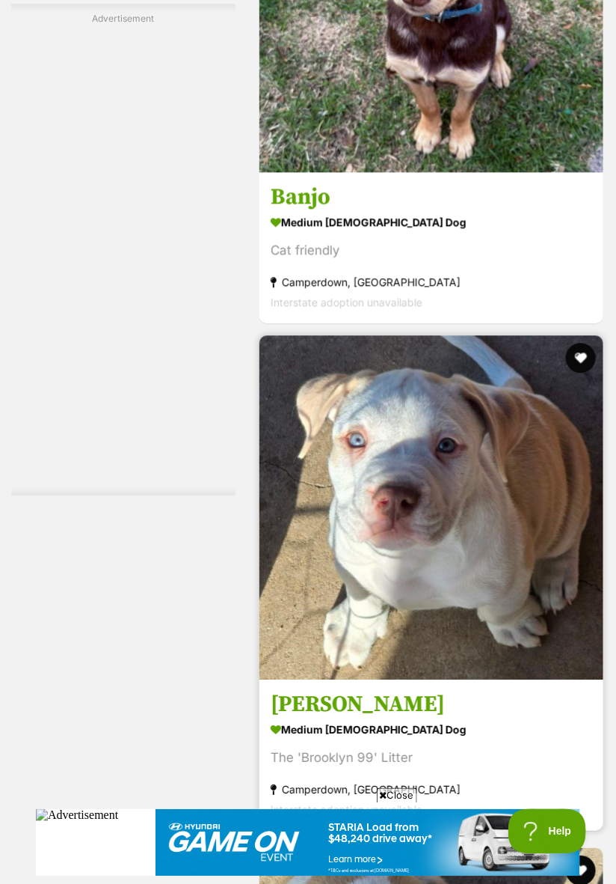
click at [527, 655] on img at bounding box center [432, 507] width 344 height 344
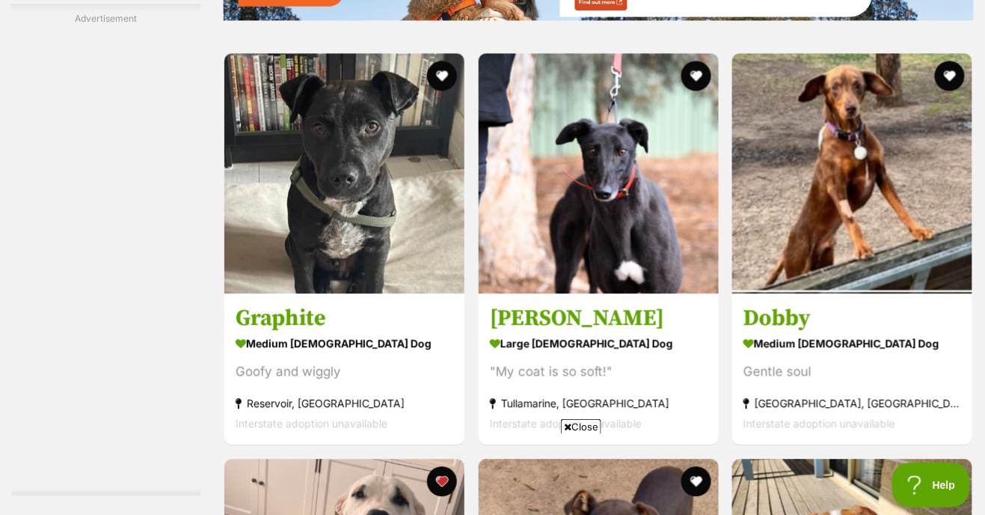
scroll to position [2377, 0]
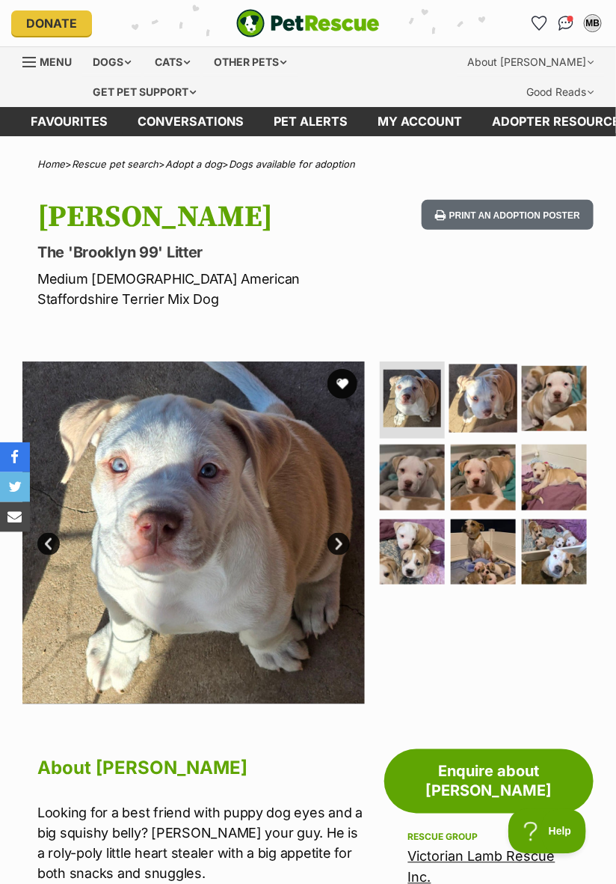
click at [485, 394] on img at bounding box center [484, 398] width 68 height 68
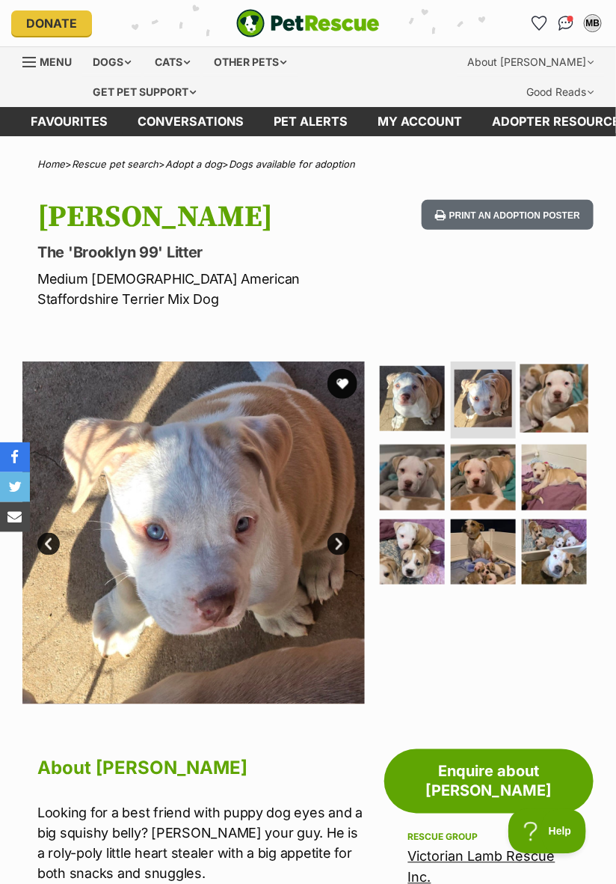
click at [551, 392] on img at bounding box center [555, 398] width 68 height 68
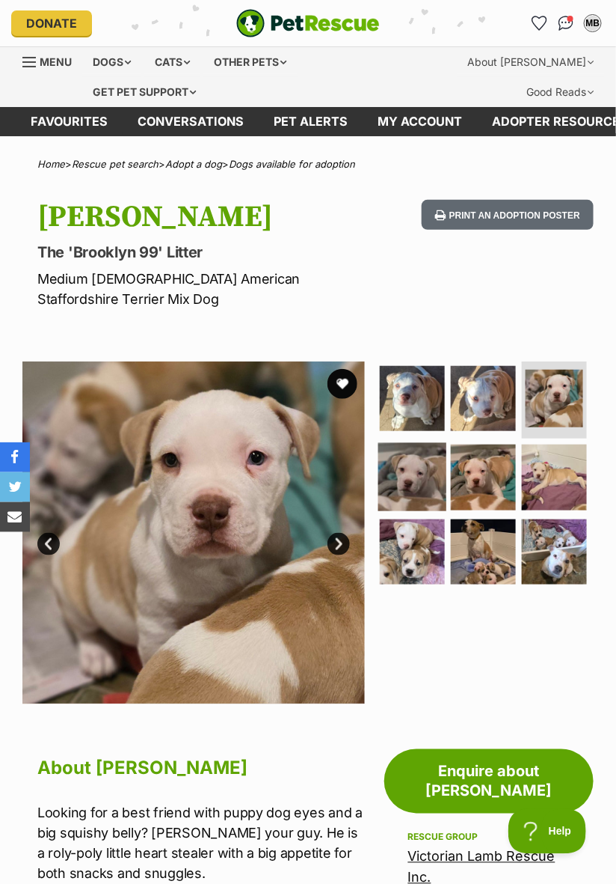
click at [422, 459] on img at bounding box center [412, 477] width 68 height 68
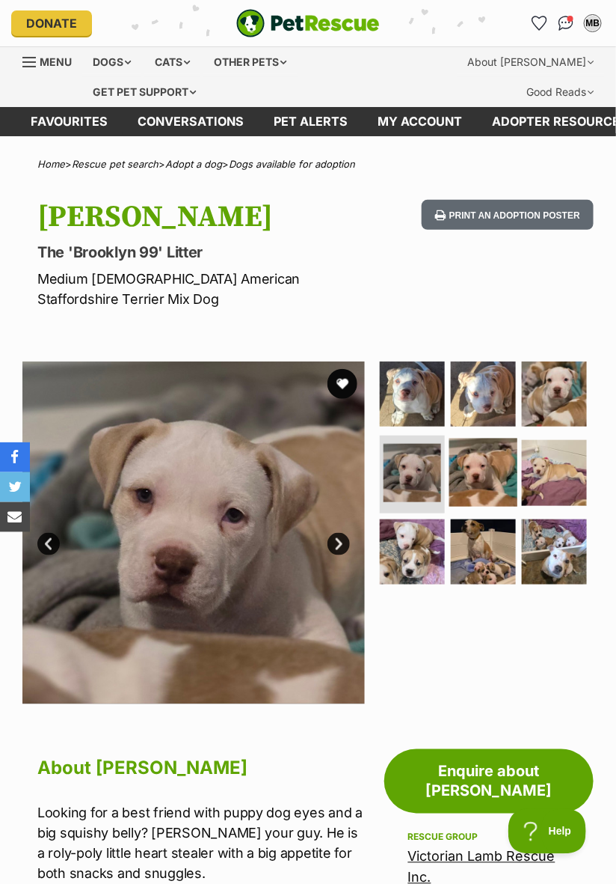
click at [482, 465] on img at bounding box center [484, 472] width 68 height 68
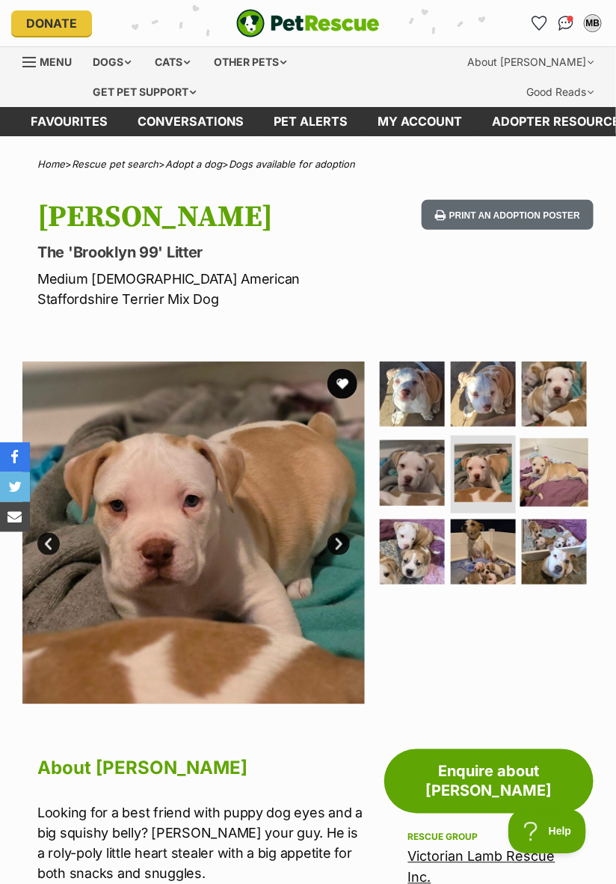
click at [549, 454] on img at bounding box center [555, 472] width 68 height 68
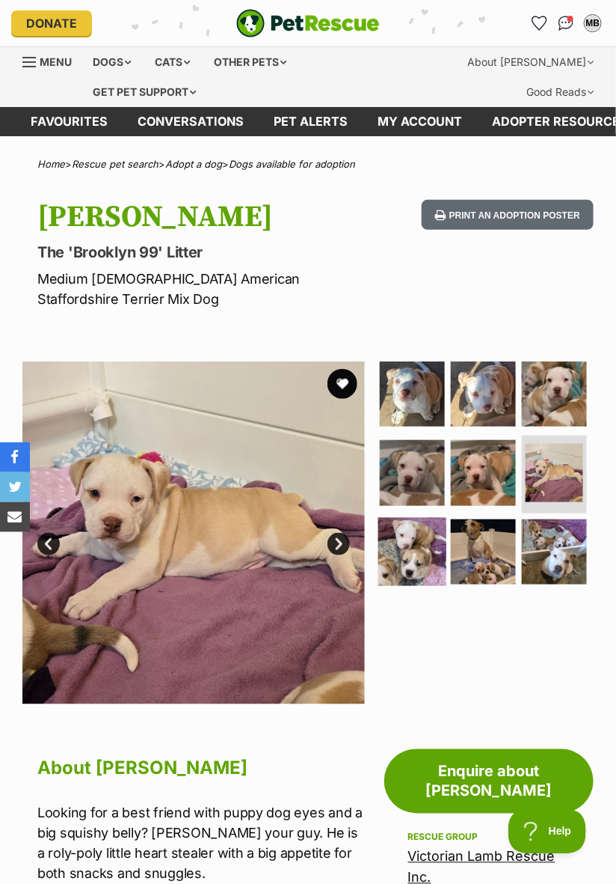
click at [419, 527] on img at bounding box center [412, 552] width 68 height 68
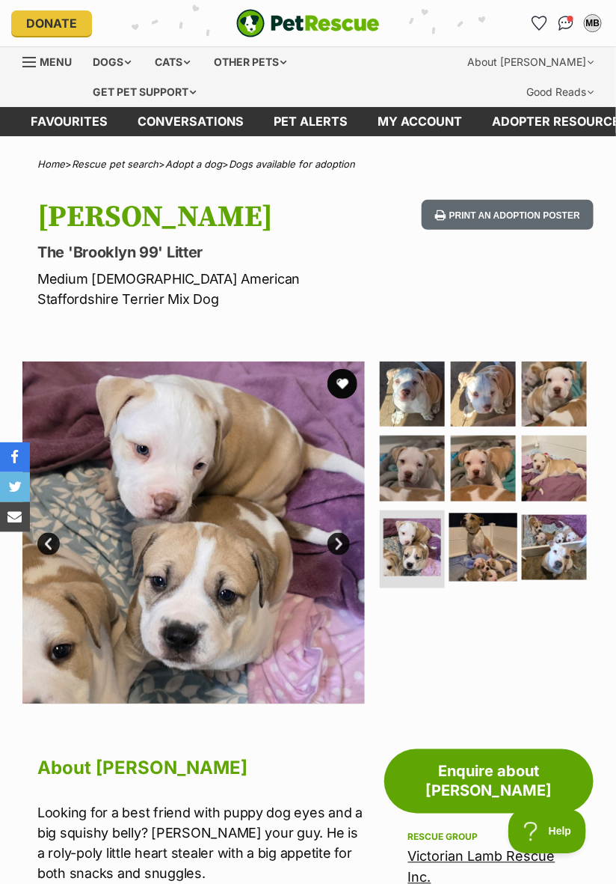
click at [480, 521] on img at bounding box center [484, 547] width 68 height 68
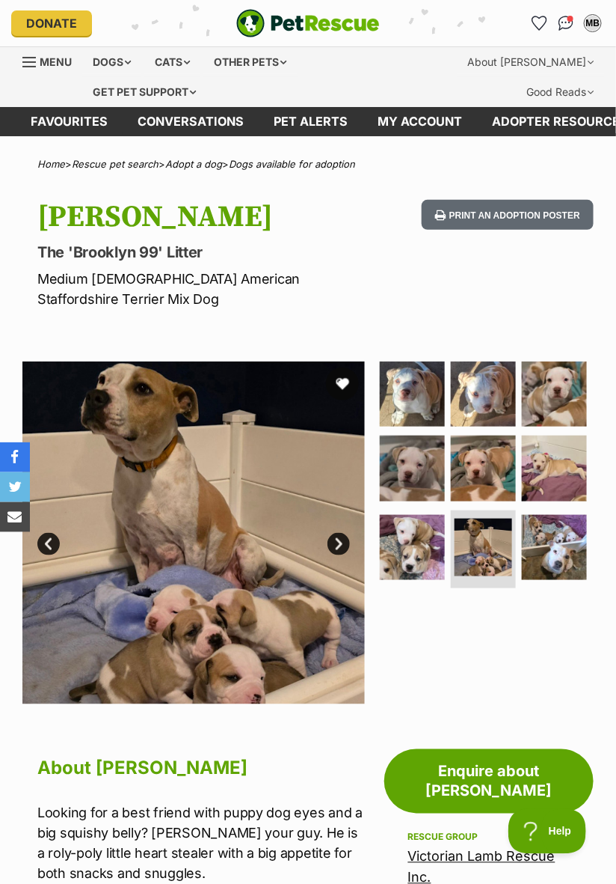
click at [338, 367] on button "favourite" at bounding box center [342, 383] width 33 height 33
